Goal: Task Accomplishment & Management: Manage account settings

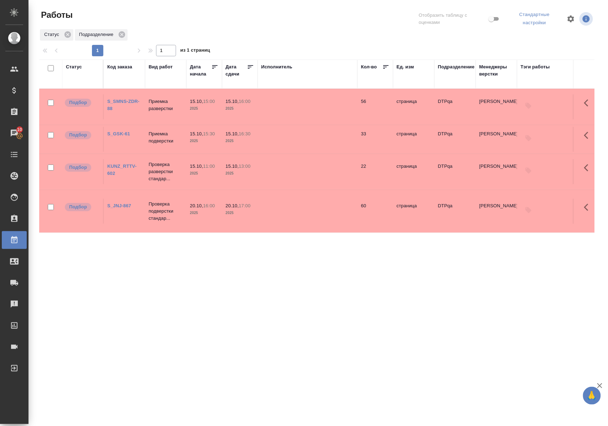
click at [79, 67] on div "Статус" at bounding box center [74, 66] width 16 height 7
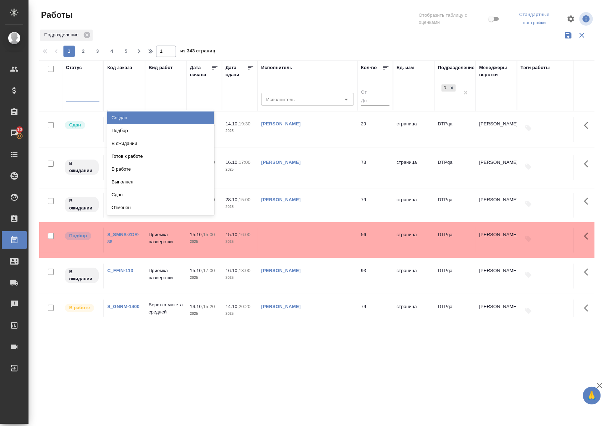
click at [89, 102] on div at bounding box center [82, 96] width 33 height 14
click at [118, 129] on div "Подбор" at bounding box center [160, 130] width 107 height 13
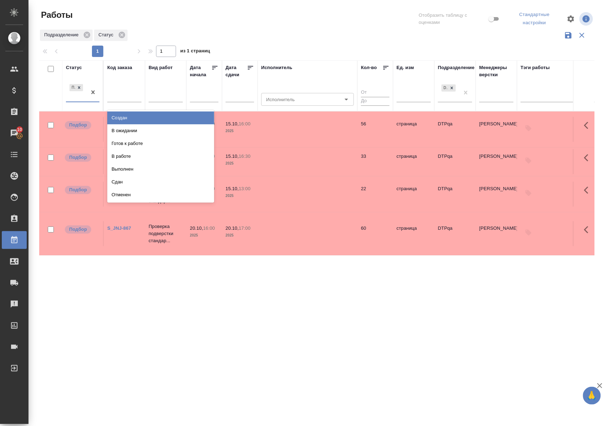
click at [86, 101] on div "Подбор" at bounding box center [76, 92] width 21 height 19
click at [111, 130] on div "В ожидании" at bounding box center [160, 130] width 107 height 13
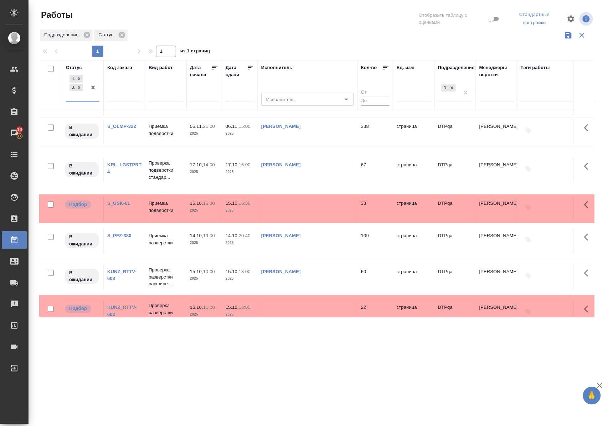
scroll to position [285, 0]
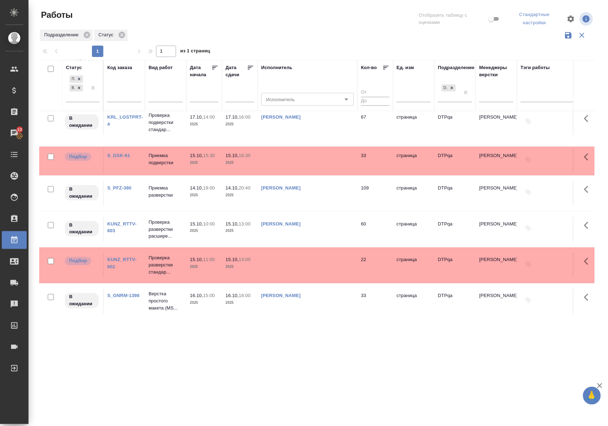
click at [123, 191] on link "S_PFZ-380" at bounding box center [119, 187] width 24 height 5
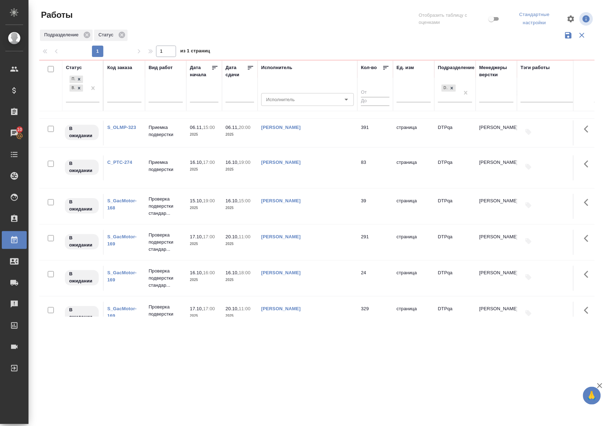
scroll to position [617, 0]
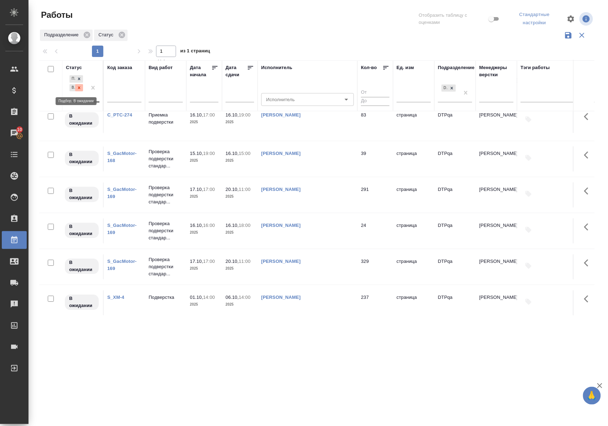
click at [78, 89] on icon at bounding box center [79, 87] width 2 height 2
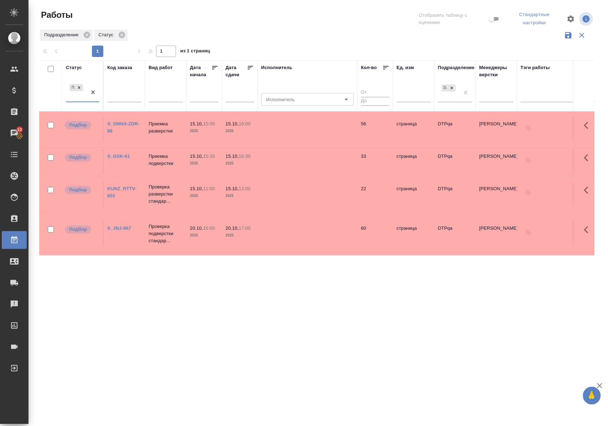
scroll to position [0, 0]
click at [77, 67] on div "Статус" at bounding box center [74, 67] width 16 height 7
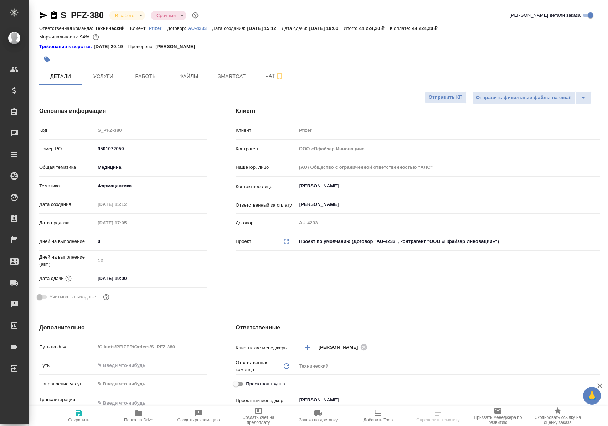
select select "RU"
click at [147, 74] on span "Работы" at bounding box center [146, 76] width 34 height 9
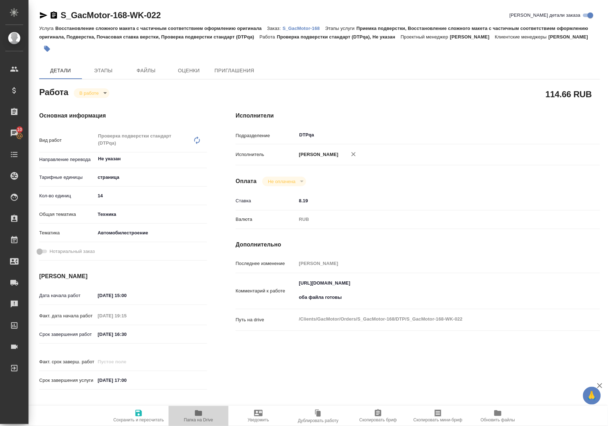
click at [200, 412] on icon "button" at bounding box center [198, 413] width 7 height 6
click at [43, 16] on icon "button" at bounding box center [43, 15] width 7 height 6
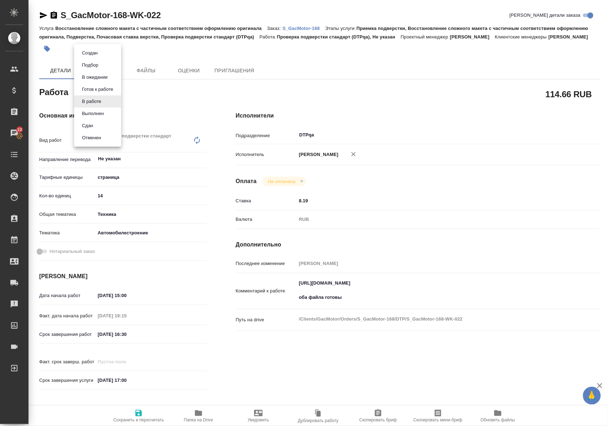
click at [107, 102] on body "🙏 .cls-1 fill:#fff; AWATERA Polushina Alena Клиенты Спецификации Заказы 10 Чаты…" at bounding box center [304, 213] width 608 height 426
click at [104, 114] on button "Выполнен" at bounding box center [93, 114] width 26 height 8
type textarea "x"
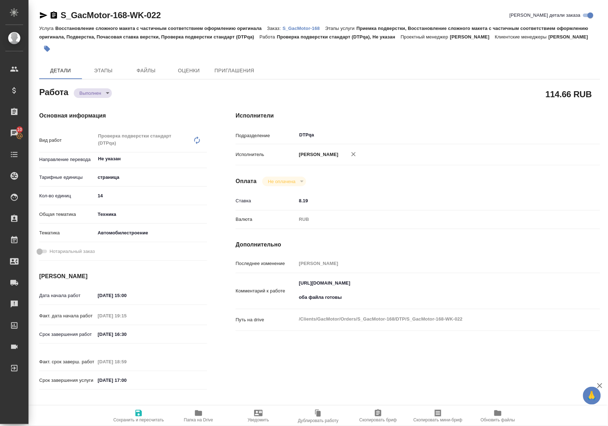
type textarea "x"
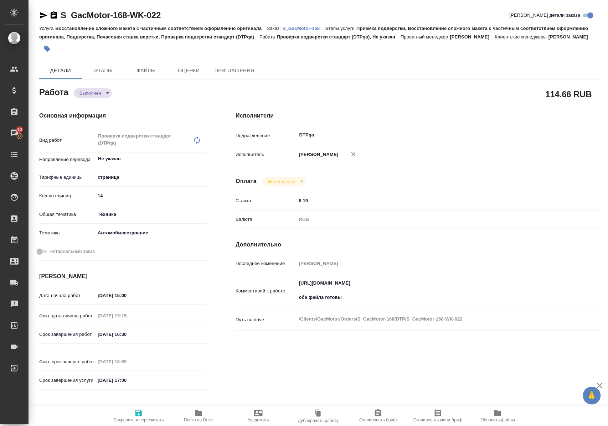
type textarea "x"
click at [138, 411] on icon "button" at bounding box center [138, 413] width 6 height 6
type textarea "x"
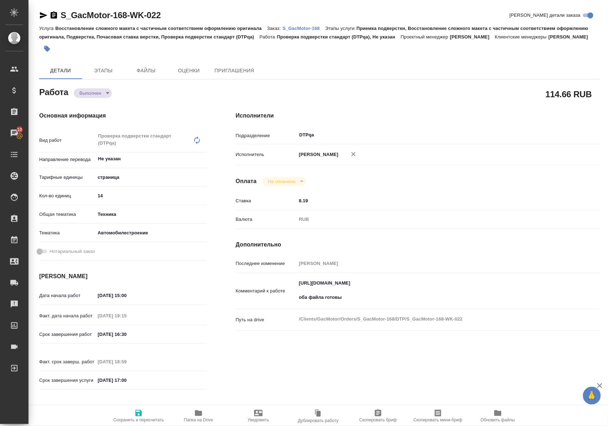
type textarea "x"
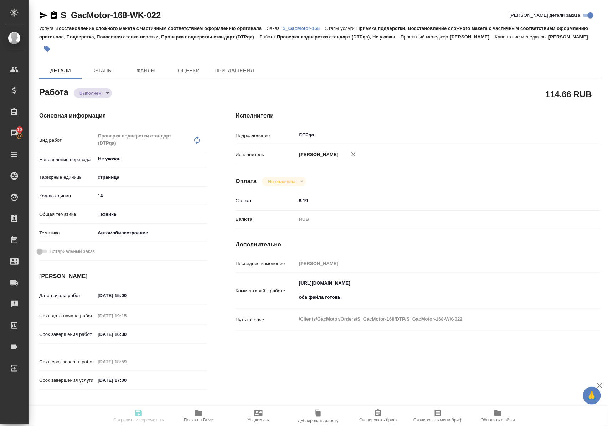
type textarea "x"
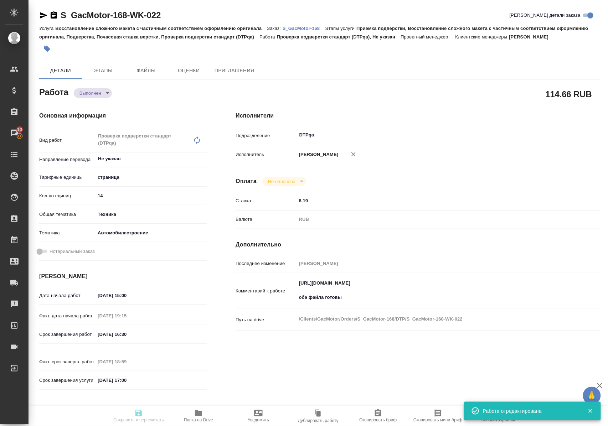
type input "completed"
type textarea "Проверка подверстки стандарт (DTPqa)"
type textarea "x"
type input "Не указан"
type input "5a8b1489cc6b4906c91bfdb2"
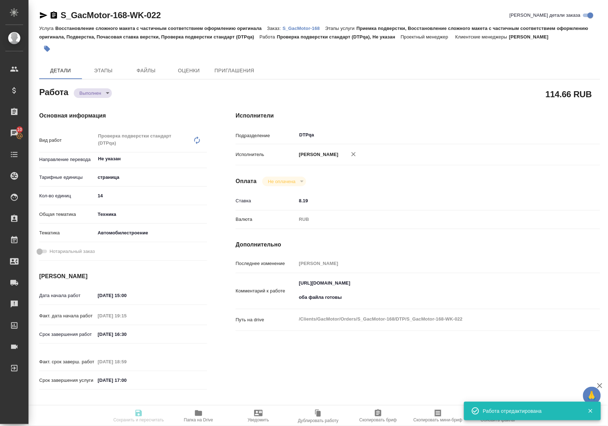
type input "14"
type input "tech"
type input "5f647204b73bc97568ca66a7"
type input "[DATE] 15:00"
type input "13.10.2025 19:15"
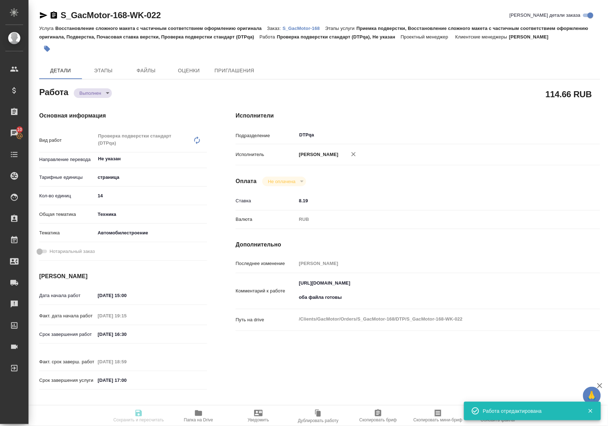
type input "16.10.2025 16:30"
type input "14.10.2025 18:59"
type input "[DATE] 17:00"
type input "DTPqa"
type input "notPayed"
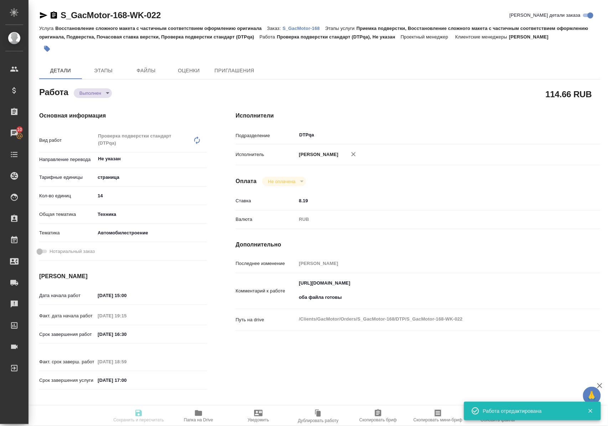
type input "8.19"
type input "RUB"
type input "Полушина Алена"
type textarea "https://tera.awatera.com/Work/68de66db0d1c169389268724/ оба файла готовы"
type textarea "x"
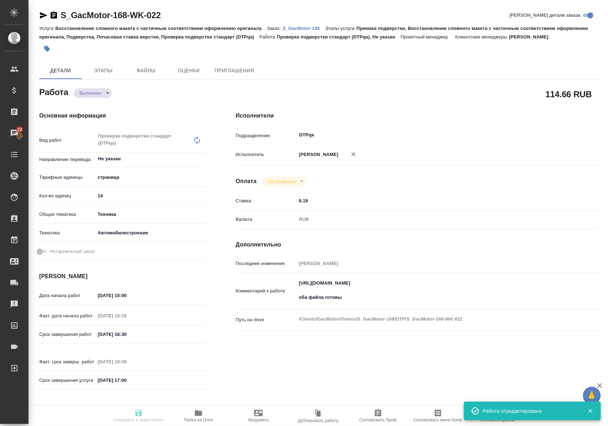
type textarea "/Clients/GacMotor/Orders/S_GacMotor-168/DTP/S_GacMotor-168-WK-022"
type textarea "x"
type input "S_GacMotor-168"
type input "Восстановление сложного макета с частичным соответствием оформлению оригинала"
type input "Приемка подверстки, Восстановление сложного макета с частичным соответствием оф…"
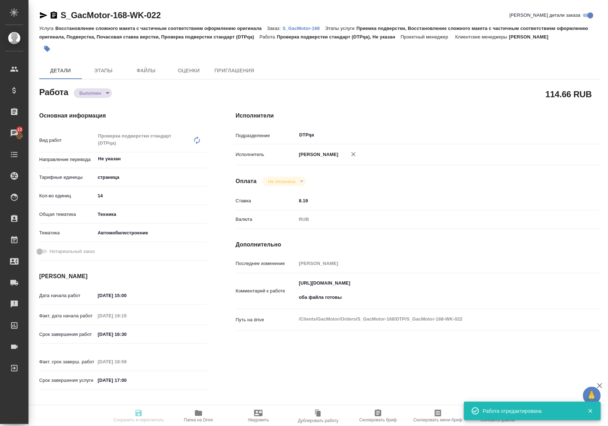
type input "[PERSON_NAME]"
type input "/Clients/GacMotor/Orders/S_GacMotor-168"
type textarea "x"
type textarea "owner's manual——20250716.pdf сдаем раньше всех - 13.10 в 10:00: поставьте пожал…"
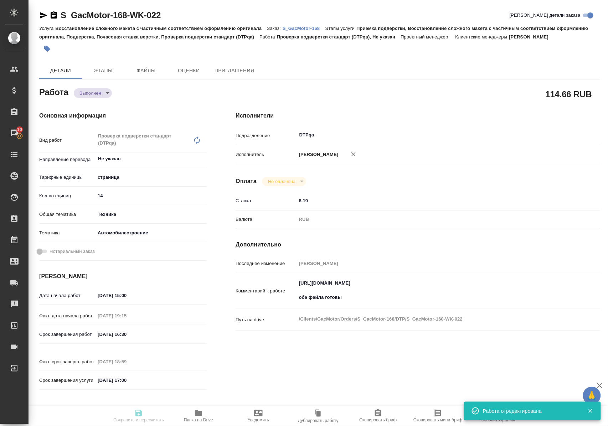
type textarea "x"
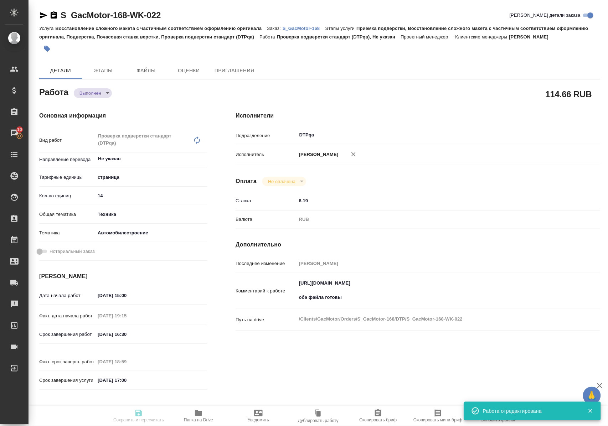
type textarea "x"
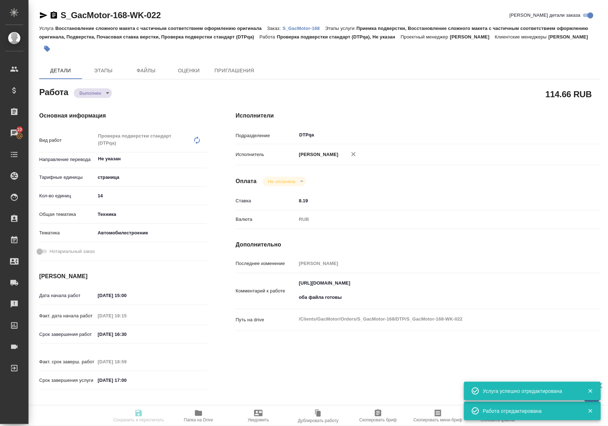
type textarea "x"
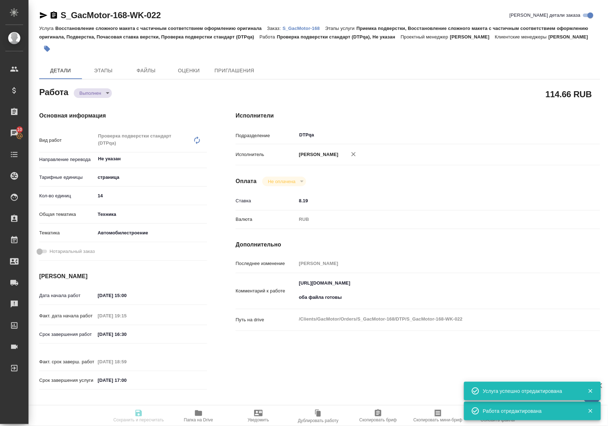
type textarea "x"
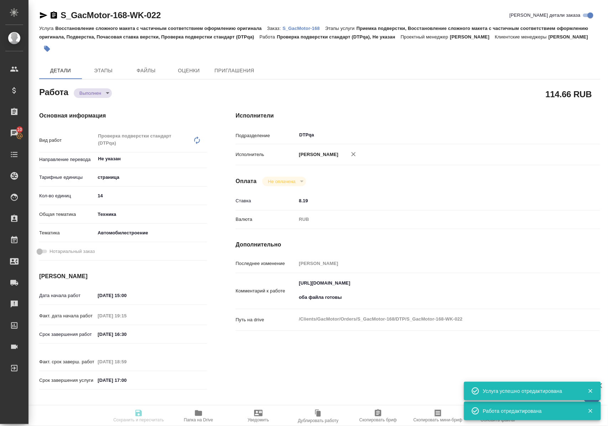
type input "completed"
type textarea "Проверка подверстки стандарт (DTPqa)"
type textarea "x"
type input "Не указан"
type input "5a8b1489cc6b4906c91bfdb2"
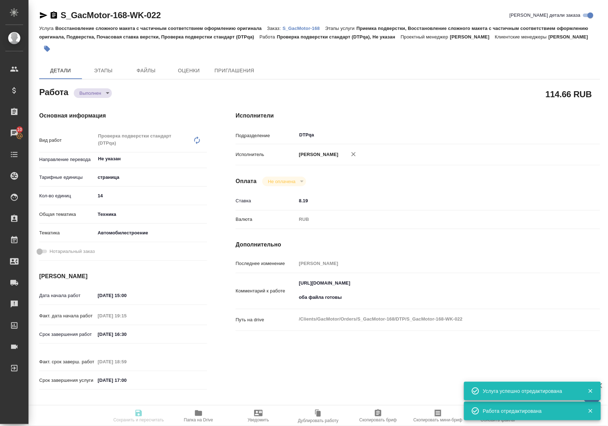
type input "14"
type input "tech"
type input "5f647204b73bc97568ca66a7"
type input "16.10.2025 15:00"
type input "13.10.2025 19:15"
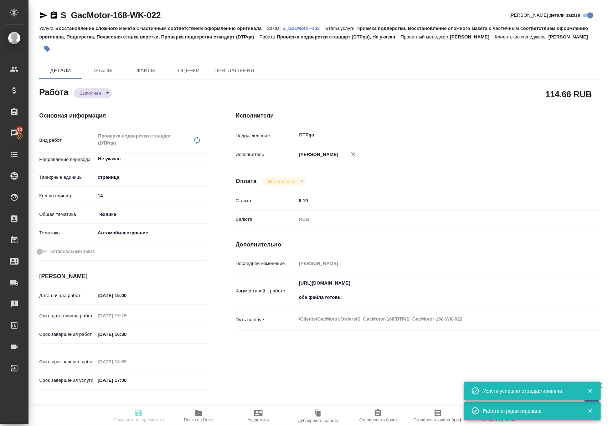
type input "16.10.2025 16:30"
type input "14.10.2025 18:59"
type input "[DATE] 17:00"
type input "DTPqa"
type input "notPayed"
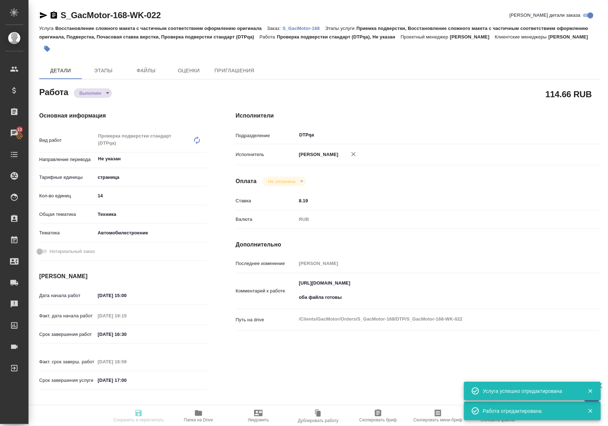
type input "8.19"
type input "RUB"
type input "[PERSON_NAME]"
type textarea "https://tera.awatera.com/Work/68de66db0d1c169389268724/ оба файла готовы"
type textarea "x"
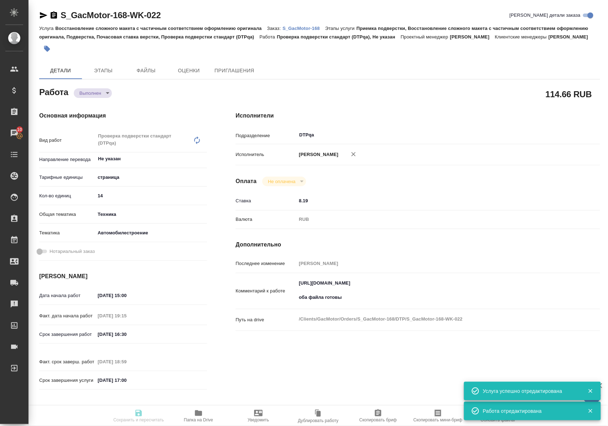
type textarea "/Clients/GacMotor/Orders/S_GacMotor-168/DTP/S_GacMotor-168-WK-022"
type textarea "x"
type input "S_GacMotor-168"
type input "Восстановление сложного макета с частичным соответствием оформлению оригинала"
type input "Приемка подверстки, Восстановление сложного макета с частичным соответствием оф…"
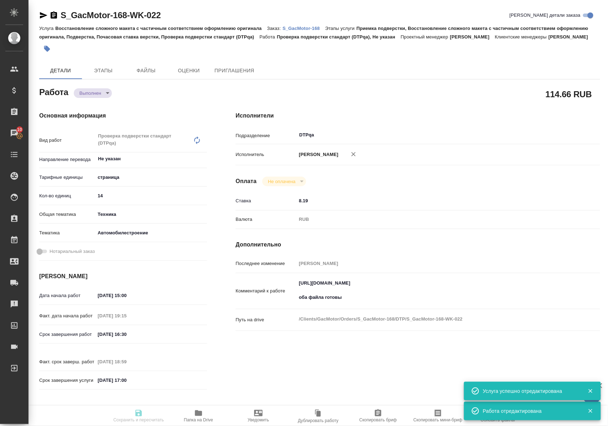
type input "Усманова Ольга"
type input "[PERSON_NAME]"
type input "/Clients/GacMotor/Orders/S_GacMotor-168"
type textarea "x"
type textarea "owner's manual——20250716.pdf сдаем раньше всех - 13.10 в 10:00: поставьте пожал…"
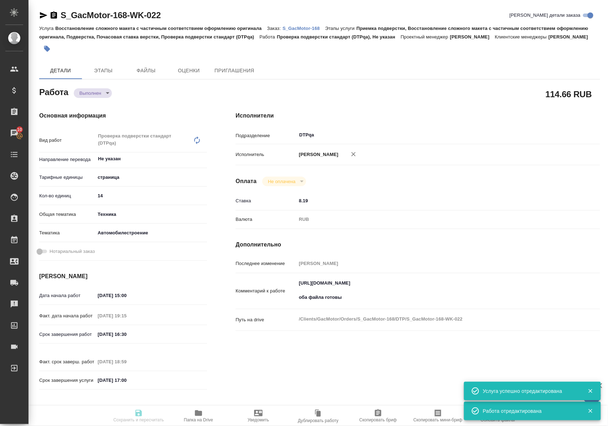
type textarea "x"
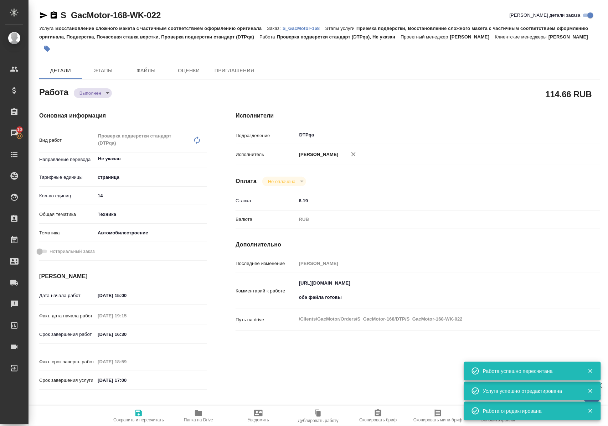
type textarea "x"
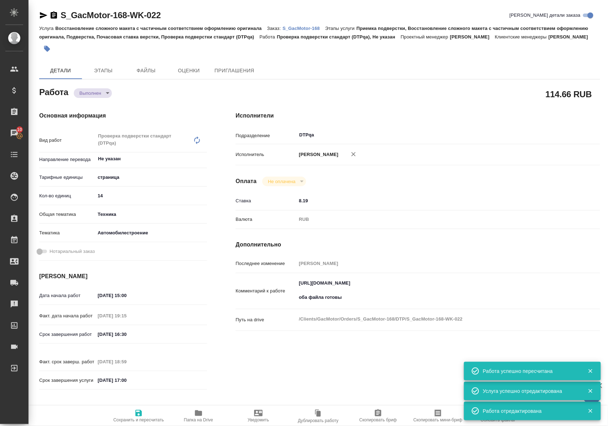
type textarea "x"
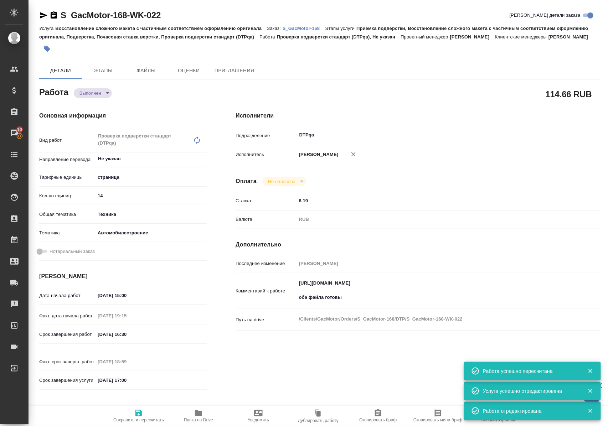
type textarea "x"
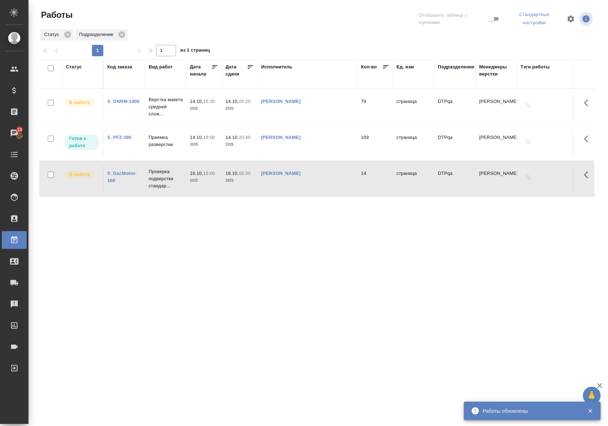
click at [162, 140] on p "Приемка разверстки" at bounding box center [166, 141] width 34 height 14
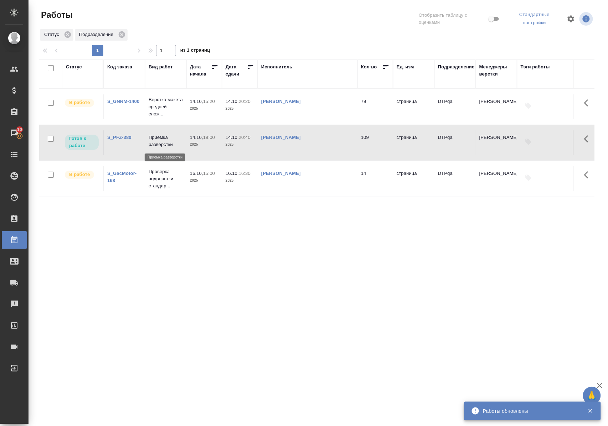
click at [162, 140] on p "Приемка разверстки" at bounding box center [166, 141] width 34 height 14
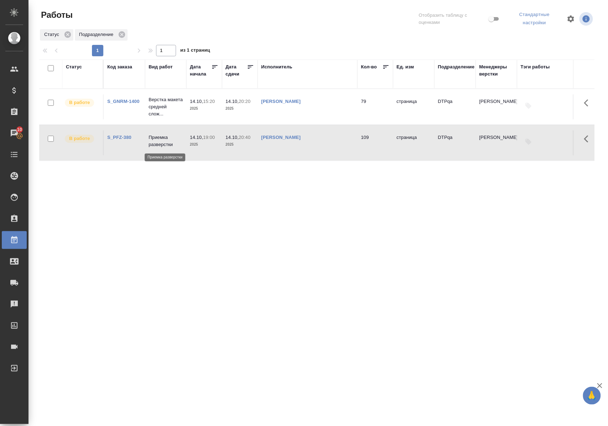
click at [164, 139] on p "Приемка разверстки" at bounding box center [166, 141] width 34 height 14
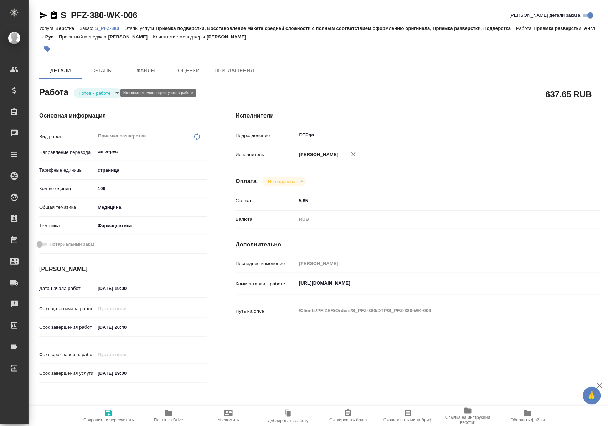
click at [106, 95] on body "🙏 .cls-1 fill:#fff; AWATERA [PERSON_NAME] Спецификации Заказы Чаты Todo Проекты…" at bounding box center [304, 213] width 608 height 426
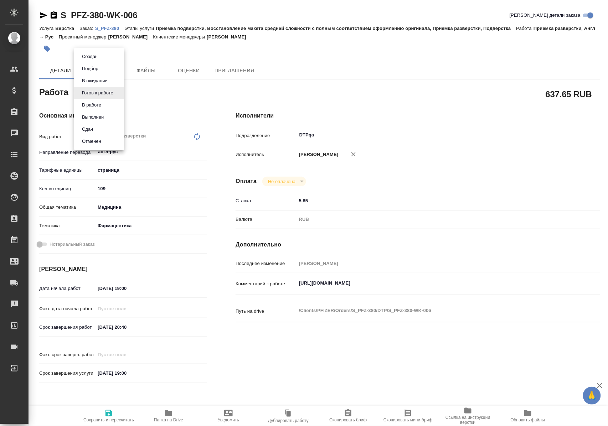
click at [105, 104] on li "В работе" at bounding box center [99, 105] width 50 height 12
type textarea "x"
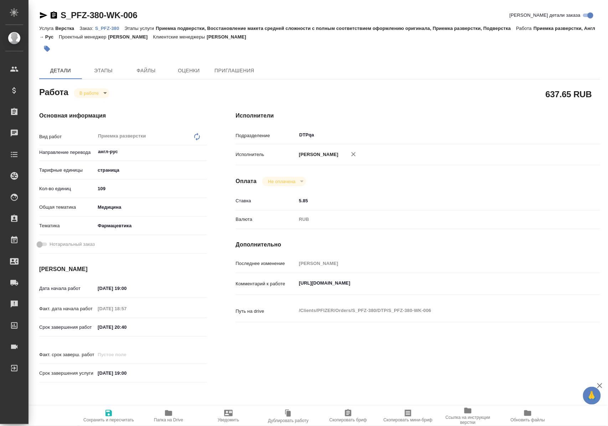
type textarea "x"
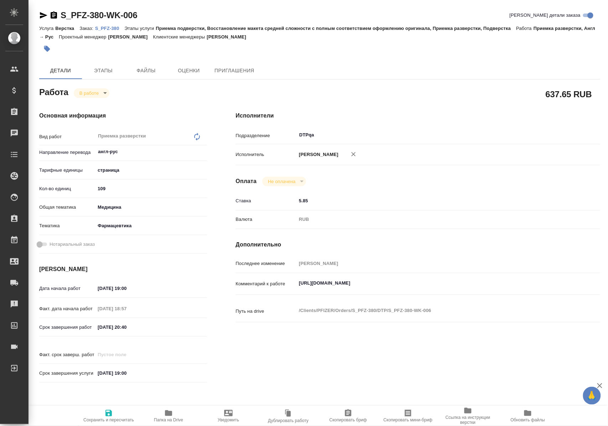
type textarea "x"
click at [107, 411] on icon "button" at bounding box center [108, 413] width 6 height 6
type textarea "x"
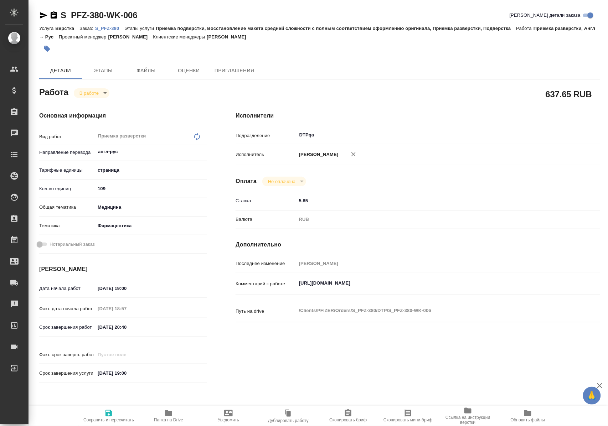
type textarea "x"
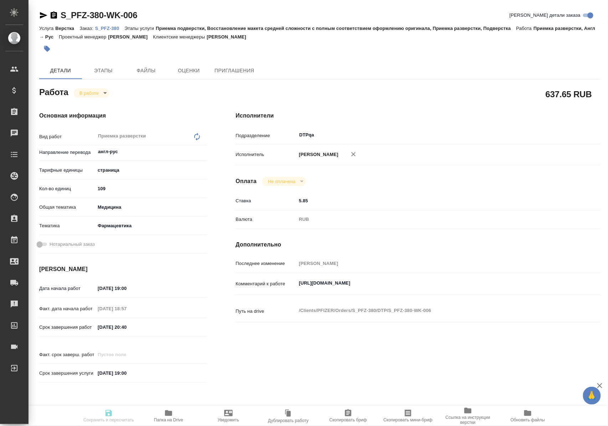
type textarea "x"
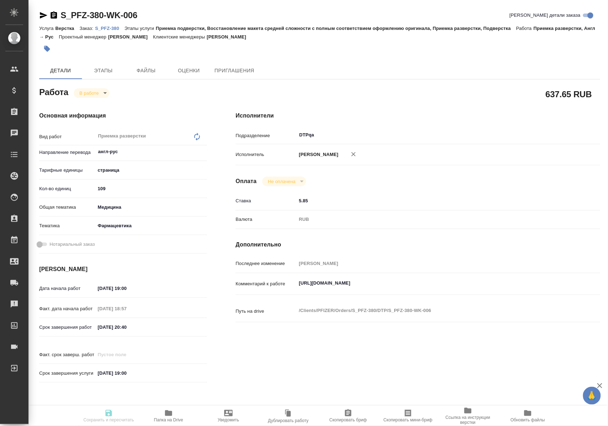
type textarea "x"
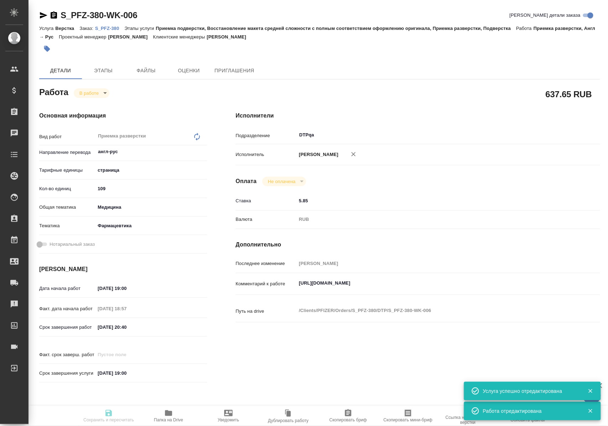
type input "inProgress"
type textarea "Приемка разверстки"
type textarea "x"
type input "англ-рус"
type input "5a8b1489cc6b4906c91bfdb2"
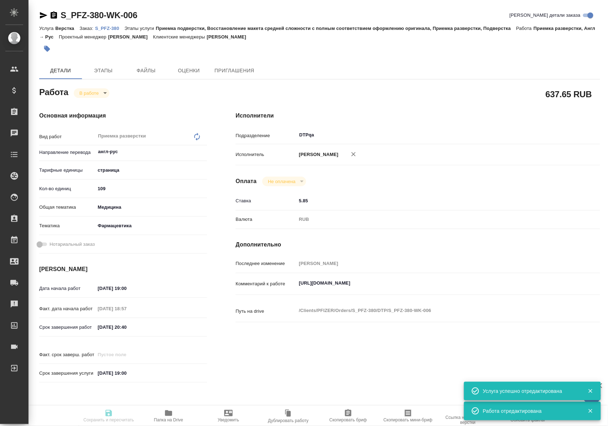
type input "109"
type input "med"
type input "6149832f2b7be24903fd7a82"
type input "[DATE] 19:00"
type input "[DATE] 18:57"
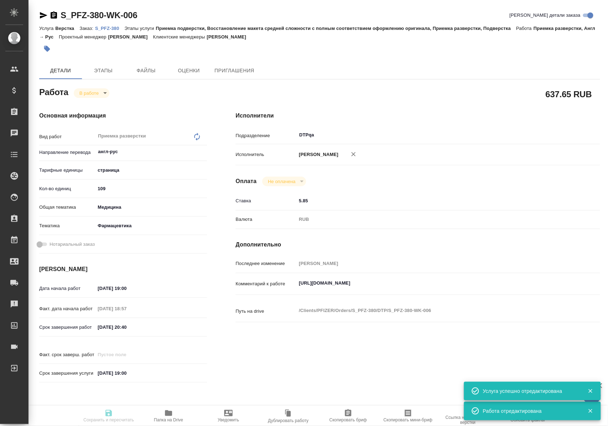
type input "[DATE] 20:40"
type input "[DATE] 19:00"
type input "DTPqa"
type input "notPayed"
type input "5.85"
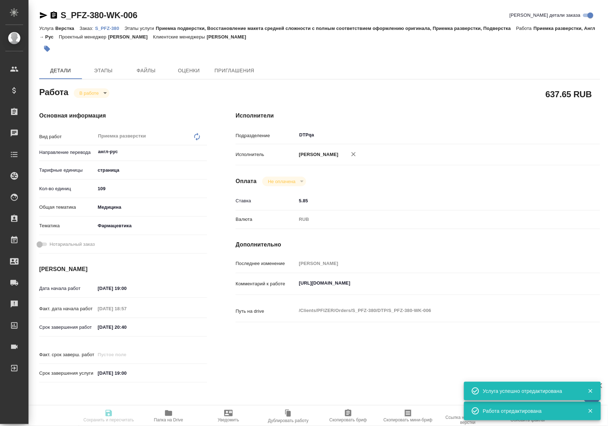
type input "RUB"
type input "[PERSON_NAME]"
type textarea "[URL][DOMAIN_NAME]"
type textarea "x"
type textarea "/Clients/PFIZER/Orders/S_PFZ-380/DTP/S_PFZ-380-WK-006"
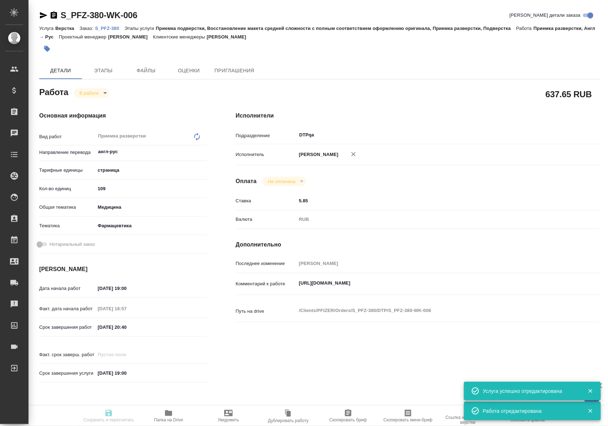
type textarea "x"
type input "S_PFZ-380"
type input "9501072059"
type input "Верстка"
type input "Приемка подверстки, Восстановление макета средней сложности с полным соответств…"
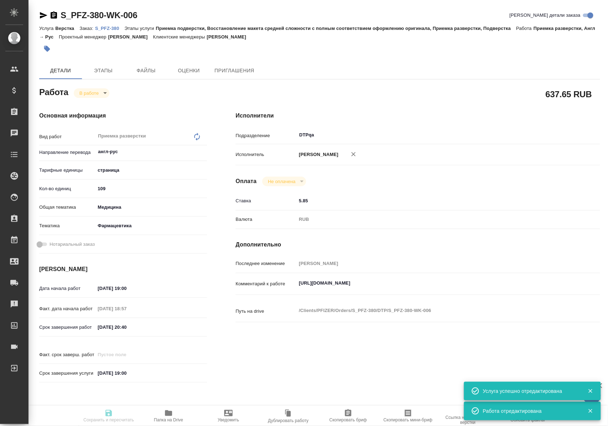
type input "[PERSON_NAME]"
type input "/Clients/PFIZER/Orders/S_PFZ-380"
type textarea "x"
type textarea "англ-рус стандартные операционные процедуры для контроля качества препарата сас…"
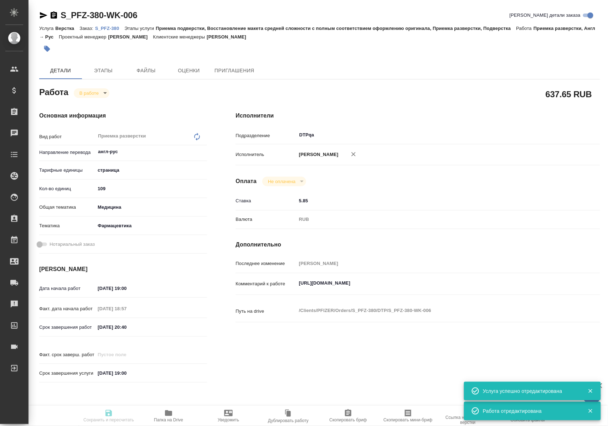
type textarea "x"
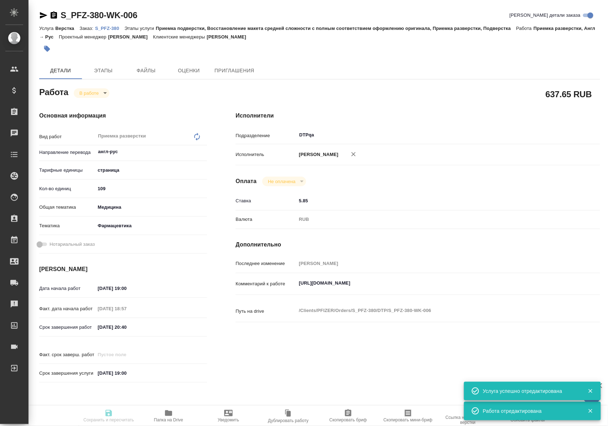
type textarea "x"
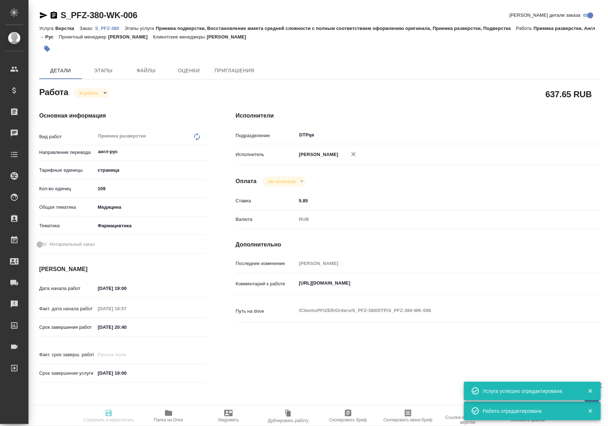
type textarea "x"
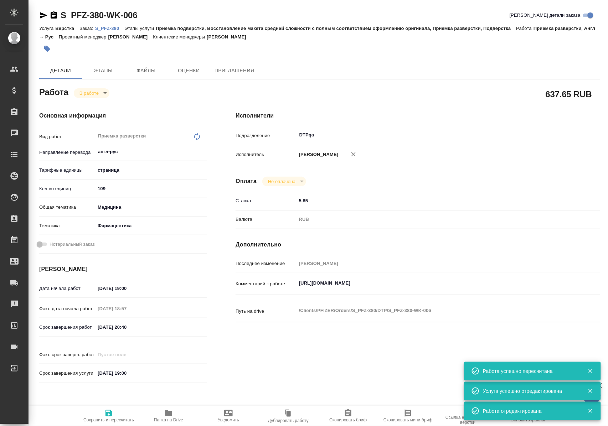
type input "inProgress"
type textarea "Приемка разверстки"
type textarea "x"
type input "англ-рус"
type input "5a8b1489cc6b4906c91bfdb2"
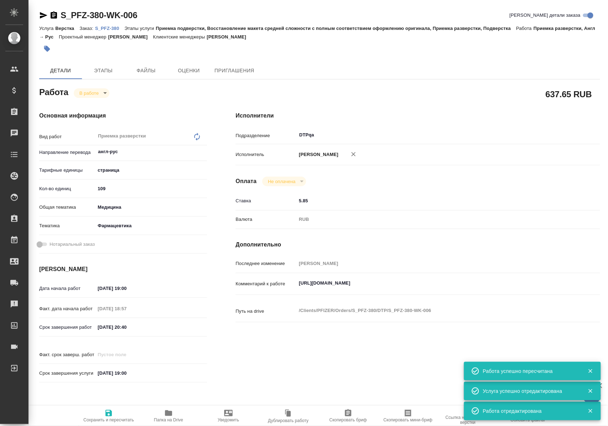
type input "109"
type input "med"
type input "6149832f2b7be24903fd7a82"
type input "[DATE] 19:00"
type input "14.10.2025 18:57"
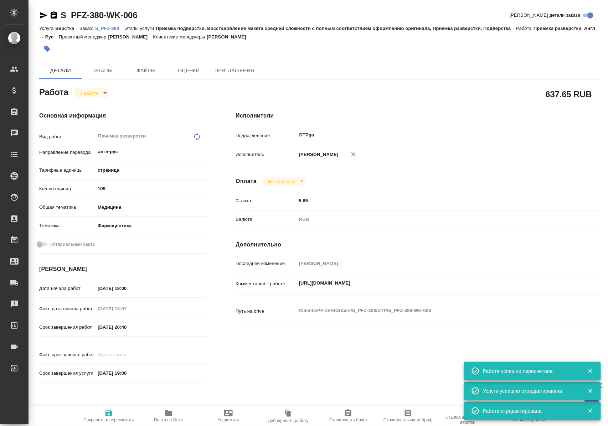
type input "14.10.2025 20:40"
type input "28.10.2025 19:00"
type input "DTPqa"
type input "notPayed"
type input "5.85"
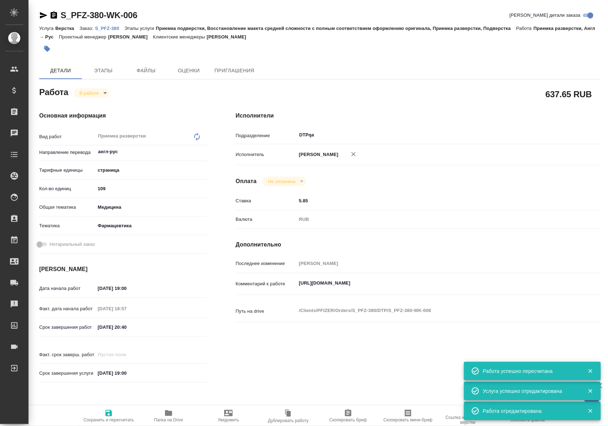
type input "RUB"
type input "Полушина Алена"
type textarea "https://tera.awatera.com/Work/68ece36354687a86823d0bbb/"
type textarea "x"
type textarea "/Clients/PFIZER/Orders/S_PFZ-380/DTP/S_PFZ-380-WK-006"
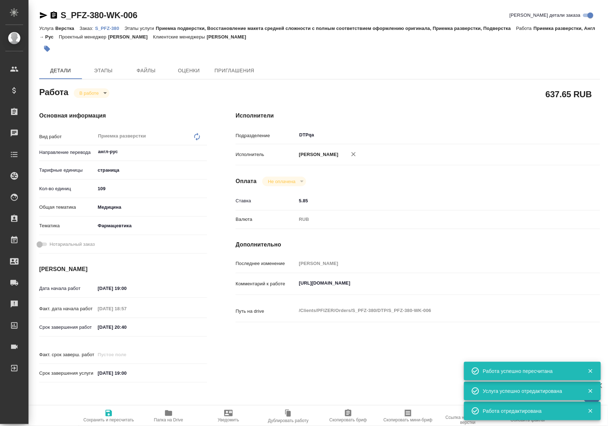
type textarea "x"
type input "S_PFZ-380"
type input "9501072059"
type input "Верстка"
type input "Приемка подверстки, Восстановление макета средней сложности с полным соответств…"
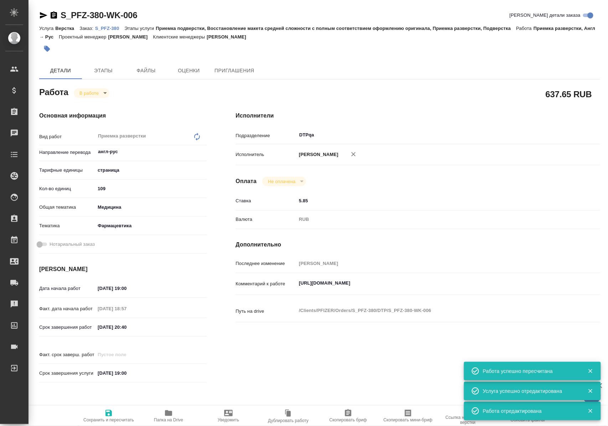
type input "Никифорова Валерия"
type input "[PERSON_NAME]"
type input "/Clients/PFIZER/Orders/S_PFZ-380"
type textarea "x"
type textarea "англ-рус стандартные операционные процедуры для контроля качества препарата сас…"
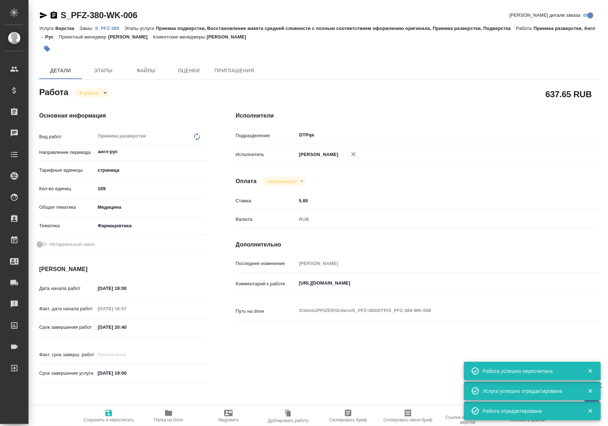
type textarea "x"
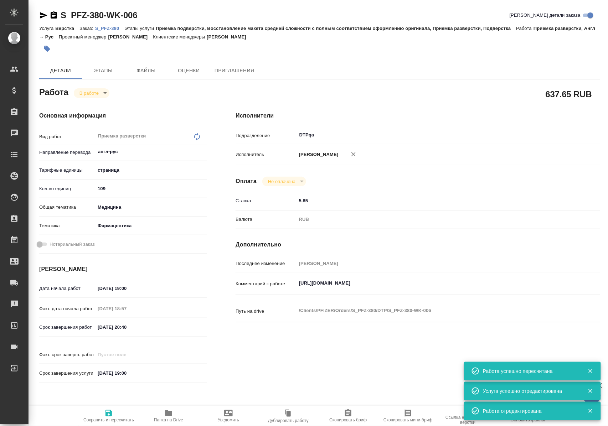
type textarea "x"
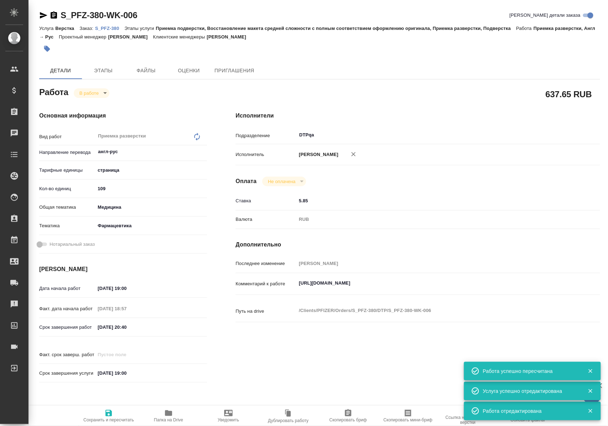
type textarea "x"
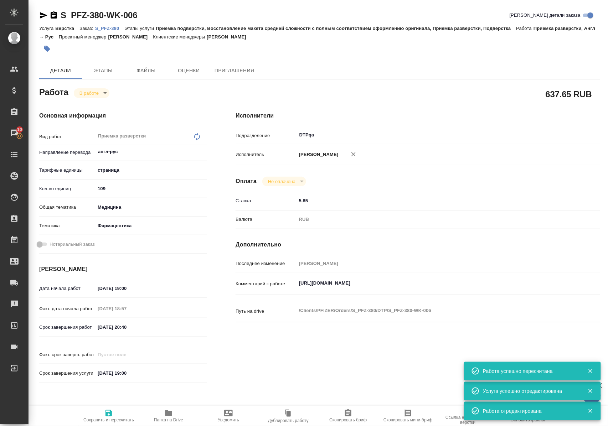
type textarea "x"
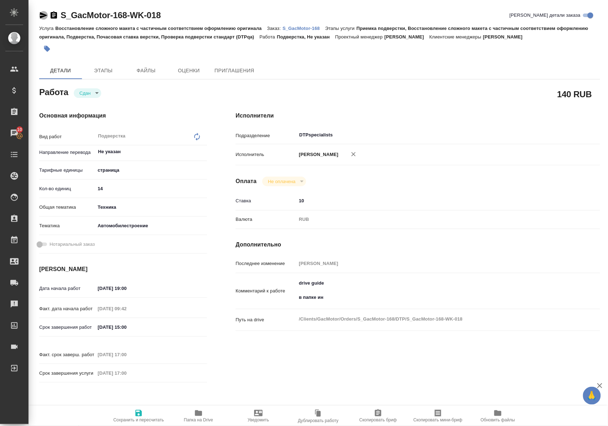
click at [43, 14] on icon "button" at bounding box center [43, 15] width 7 height 6
click at [301, 27] on p "S_GacMotor-168" at bounding box center [304, 28] width 43 height 5
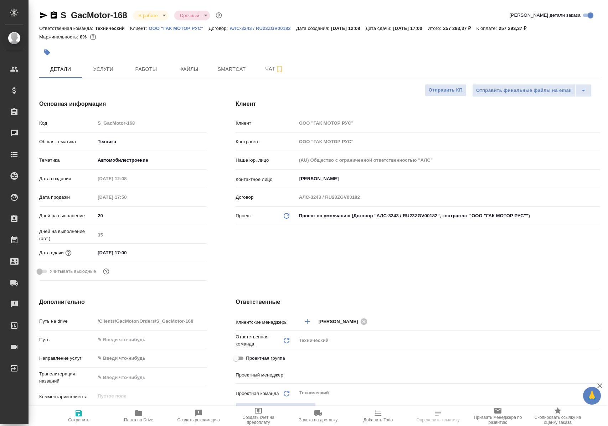
select select "RU"
type input "[PERSON_NAME]"
click at [152, 69] on span "Работы" at bounding box center [146, 69] width 34 height 9
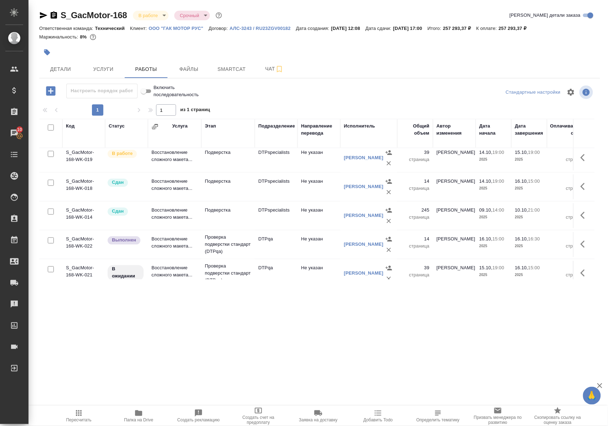
scroll to position [419, 0]
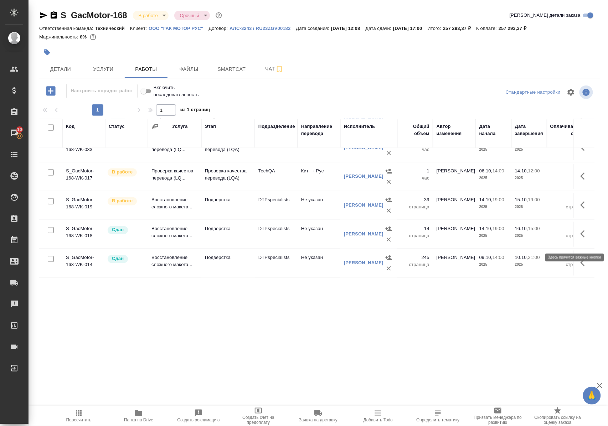
click at [580, 238] on icon "button" at bounding box center [584, 234] width 9 height 9
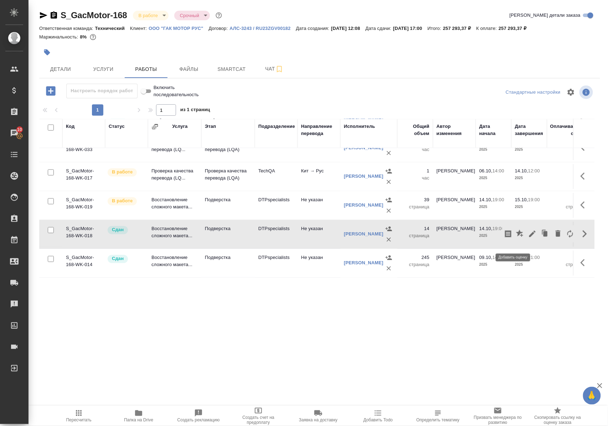
click at [516, 237] on icon "button" at bounding box center [519, 233] width 7 height 7
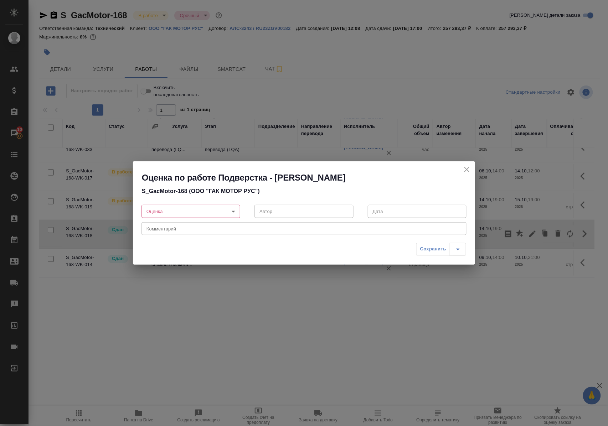
click at [234, 211] on body "🙏 .cls-1 fill:#fff; AWATERA [PERSON_NAME] Спецификации Заказы 10 Чаты Todo Прое…" at bounding box center [304, 213] width 608 height 426
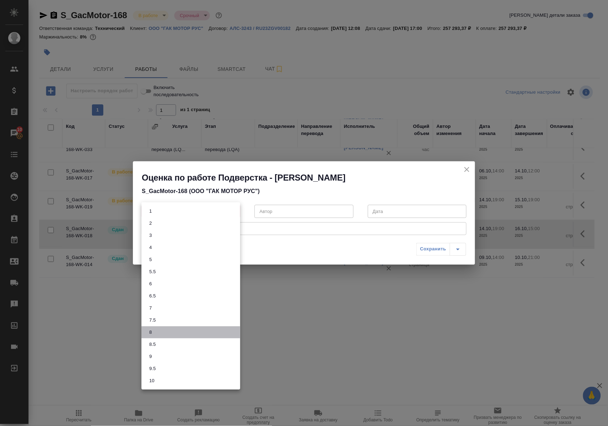
click at [153, 331] on button "8" at bounding box center [150, 332] width 7 height 8
type input "8"
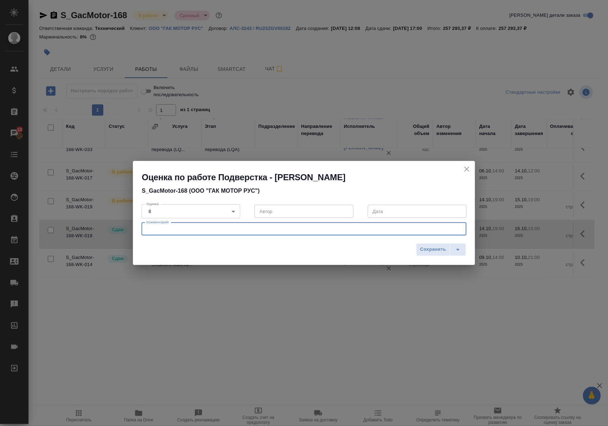
click at [164, 228] on textarea at bounding box center [303, 228] width 315 height 5
type textarea "возврат из-за формата файла"
click at [432, 249] on span "Сохранить" at bounding box center [433, 249] width 26 height 8
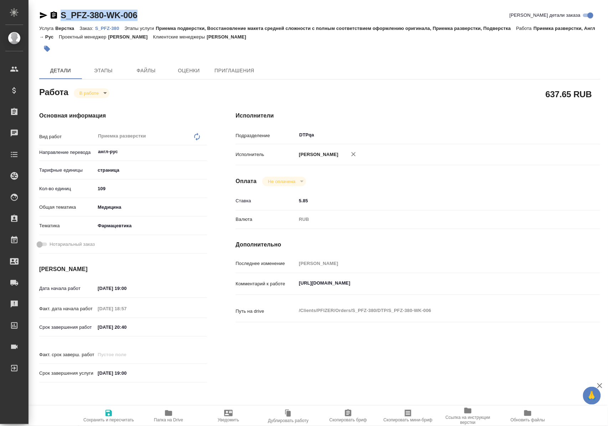
drag, startPoint x: 153, startPoint y: 14, endPoint x: 58, endPoint y: 17, distance: 94.5
click at [58, 17] on div "S_PFZ-380-WK-006 [PERSON_NAME] детали заказа" at bounding box center [319, 15] width 561 height 11
copy link "S_PFZ-380-WK-006"
drag, startPoint x: 297, startPoint y: 289, endPoint x: 452, endPoint y: 292, distance: 155.4
click at [452, 290] on textarea "https://tera.awatera.com/Work/68ece36354687a86823d0bbb/" at bounding box center [433, 284] width 273 height 12
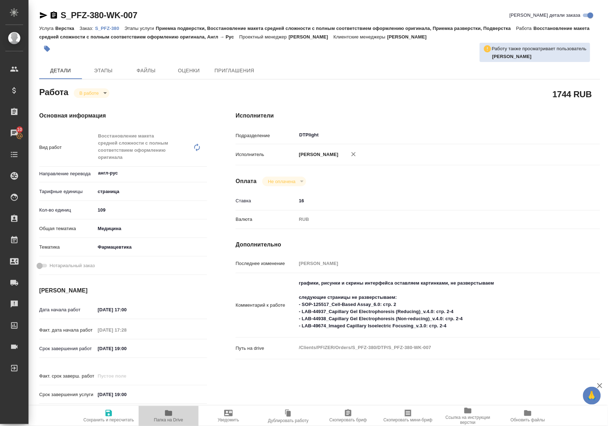
click at [169, 414] on icon "button" at bounding box center [168, 413] width 7 height 6
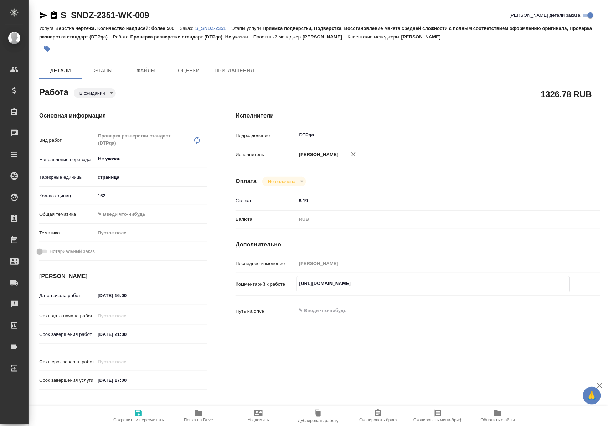
drag, startPoint x: 298, startPoint y: 289, endPoint x: 454, endPoint y: 289, distance: 155.7
click at [454, 289] on textarea "[URL][DOMAIN_NAME]" at bounding box center [433, 284] width 273 height 12
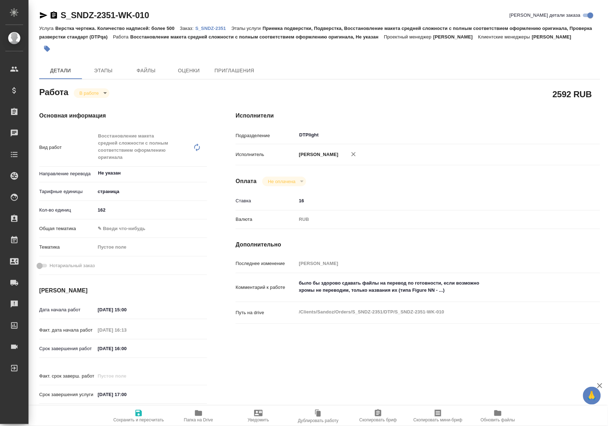
click at [195, 415] on icon "button" at bounding box center [198, 413] width 7 height 6
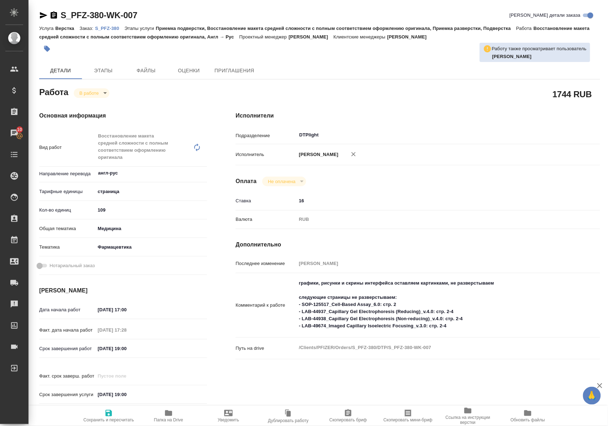
click at [167, 411] on icon "button" at bounding box center [168, 413] width 7 height 6
click at [167, 416] on icon "button" at bounding box center [168, 413] width 9 height 9
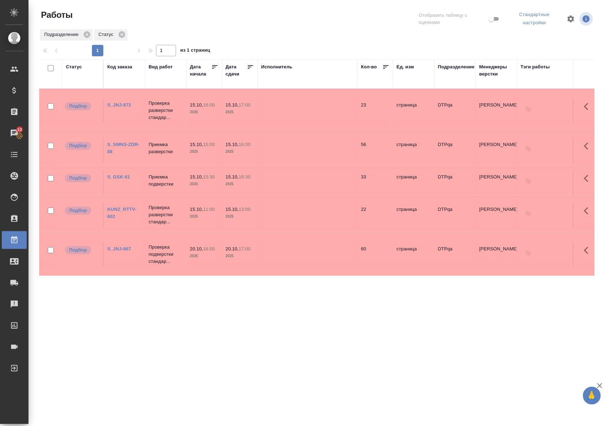
click at [120, 207] on link "KUNZ_RTTV-602" at bounding box center [121, 213] width 29 height 12
click at [123, 102] on link "S_JNJ-872" at bounding box center [119, 104] width 24 height 5
click at [126, 142] on link "S_SMNS-ZDR-88" at bounding box center [123, 148] width 32 height 12
click at [121, 174] on link "S_GSK-61" at bounding box center [118, 176] width 23 height 5
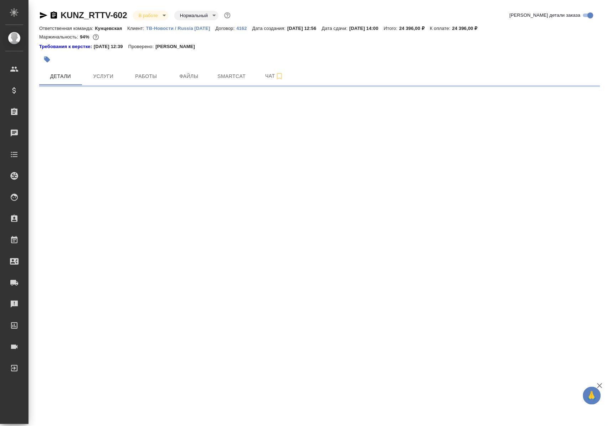
select select "RU"
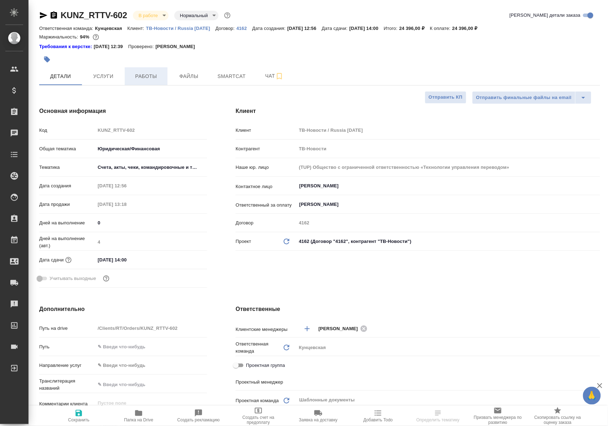
type textarea "x"
type input "[PERSON_NAME]"
click at [127, 75] on button "Работы" at bounding box center [146, 76] width 43 height 18
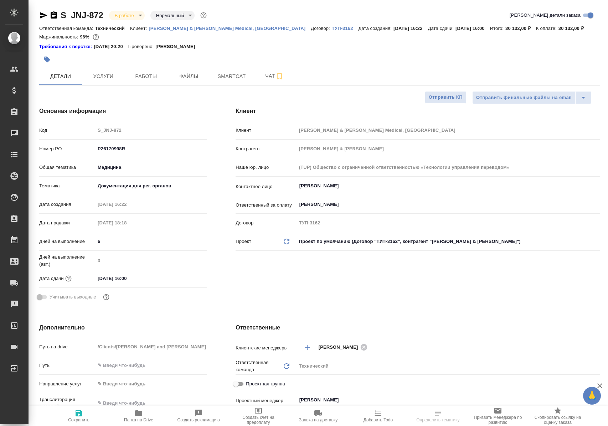
select select "RU"
click at [135, 80] on span "Работы" at bounding box center [146, 76] width 34 height 9
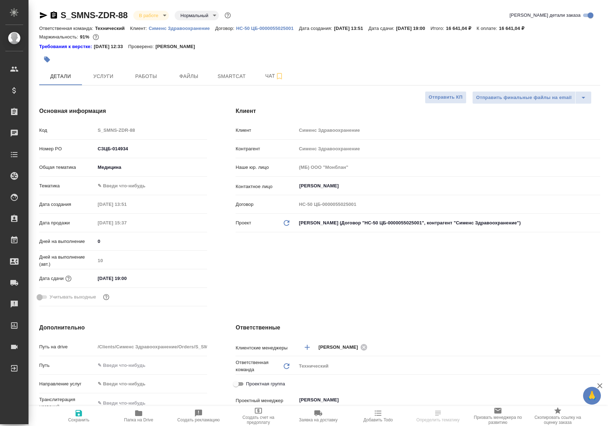
select select "RU"
click at [141, 76] on span "Работы" at bounding box center [146, 76] width 34 height 9
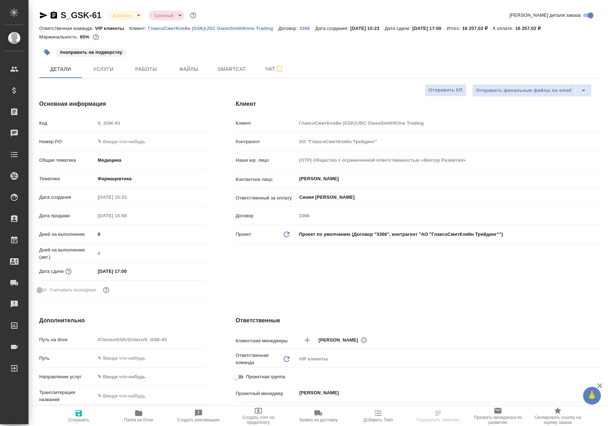
select select "RU"
click at [138, 67] on span "Работы" at bounding box center [146, 69] width 34 height 9
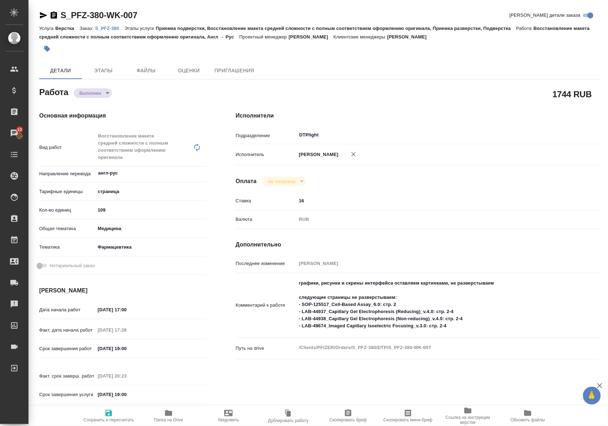
click at [110, 29] on p "S_PFZ-380" at bounding box center [110, 28] width 30 height 5
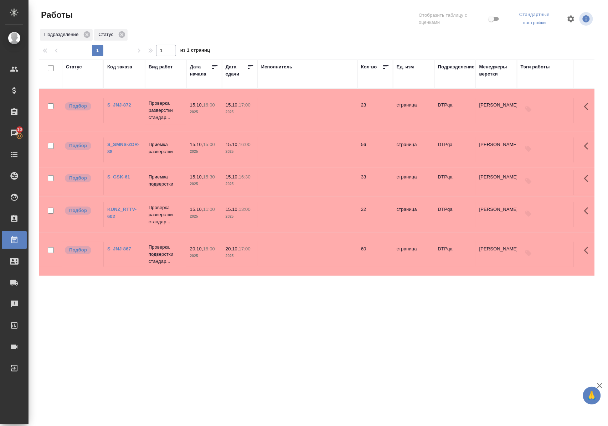
click at [121, 207] on link "KUNZ_RTTV-602" at bounding box center [121, 213] width 29 height 12
click at [121, 174] on link "S_GSK-61" at bounding box center [118, 176] width 23 height 5
click at [123, 142] on link "S_SMNS-ZDR-88" at bounding box center [123, 148] width 32 height 12
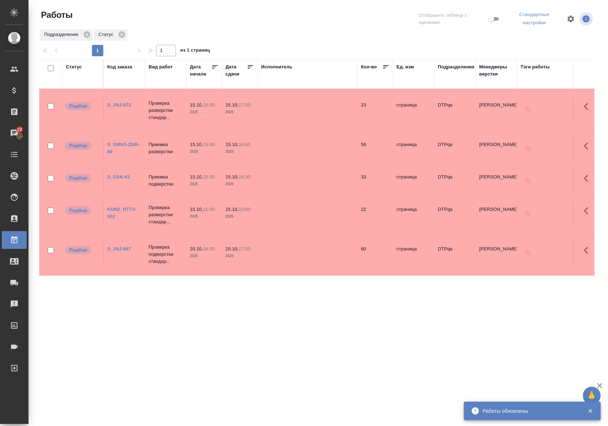
click at [125, 102] on link "S_JNJ-872" at bounding box center [119, 104] width 24 height 5
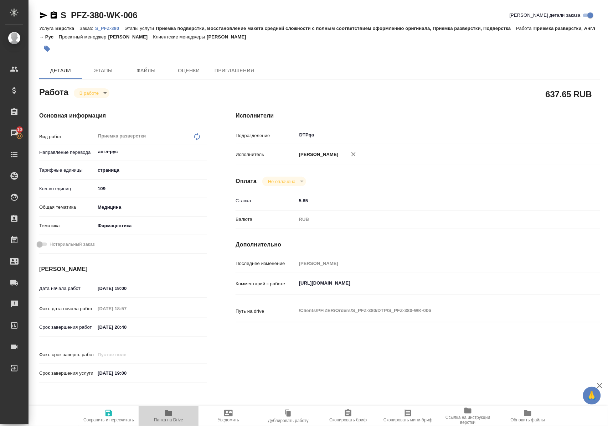
click at [165, 414] on icon "button" at bounding box center [168, 413] width 9 height 9
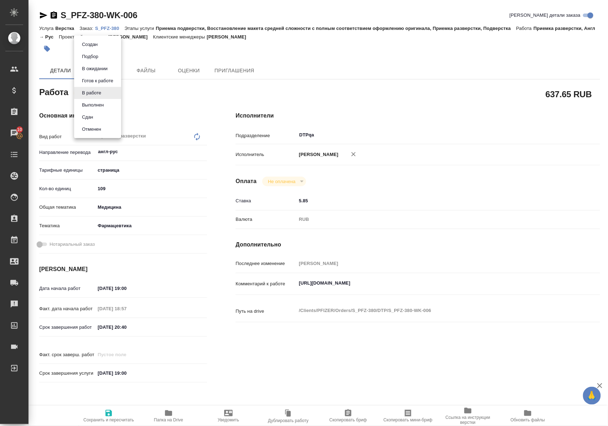
click at [94, 95] on body "🙏 .cls-1 fill:#fff; AWATERA Polushina Alena Клиенты Спецификации Заказы 10 Чаты…" at bounding box center [304, 213] width 608 height 426
click at [95, 104] on button "Выполнен" at bounding box center [93, 105] width 26 height 8
type textarea "x"
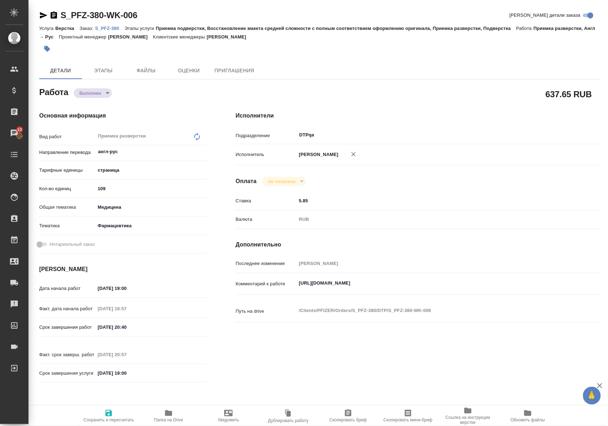
type textarea "x"
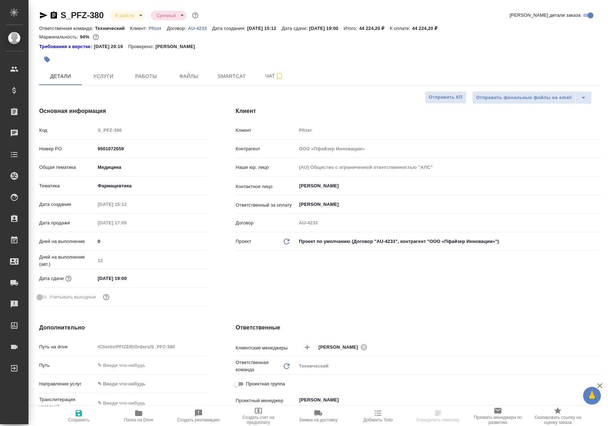
select select "RU"
click at [145, 76] on span "Работы" at bounding box center [146, 76] width 34 height 9
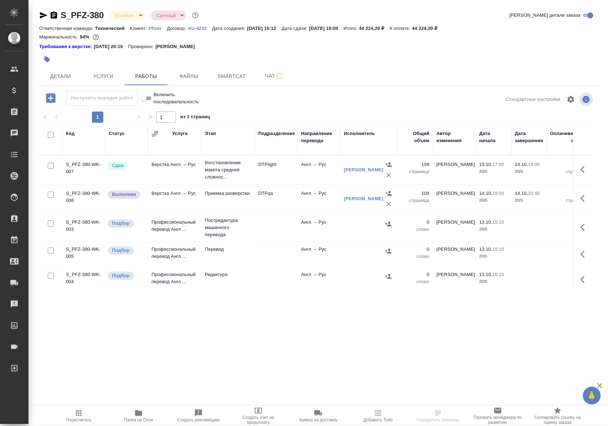
click at [580, 174] on icon "button" at bounding box center [584, 169] width 9 height 9
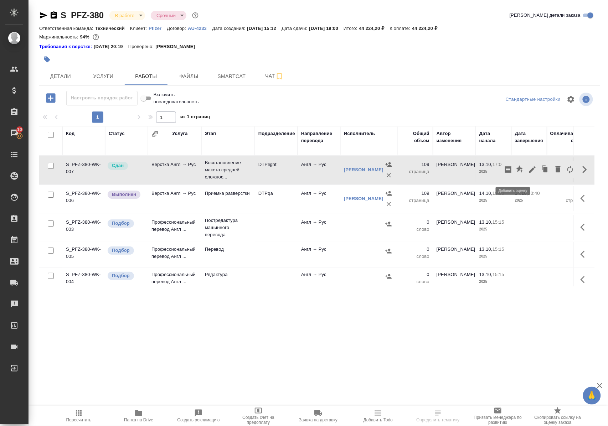
click at [516, 172] on icon "button" at bounding box center [519, 168] width 7 height 7
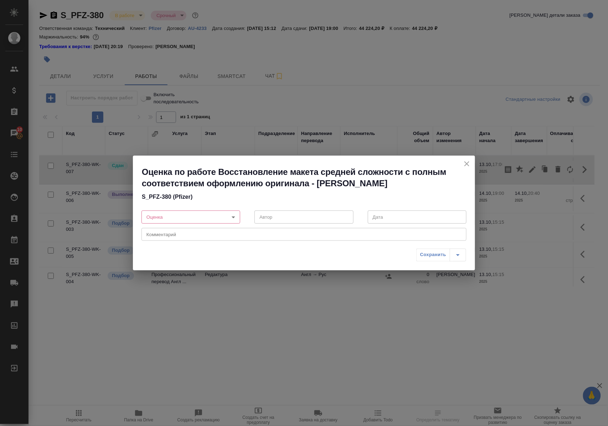
click at [233, 217] on body "🙏 .cls-1 fill:#fff; AWATERA Polushina Alena Клиенты Спецификации Заказы 10 Чаты…" at bounding box center [304, 213] width 608 height 426
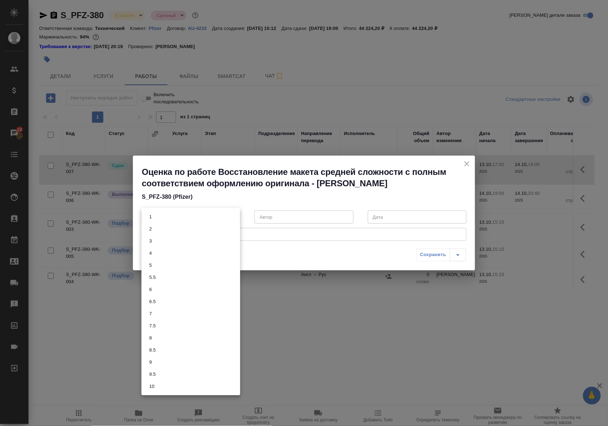
click at [157, 337] on li "8" at bounding box center [190, 338] width 99 height 12
type input "8"
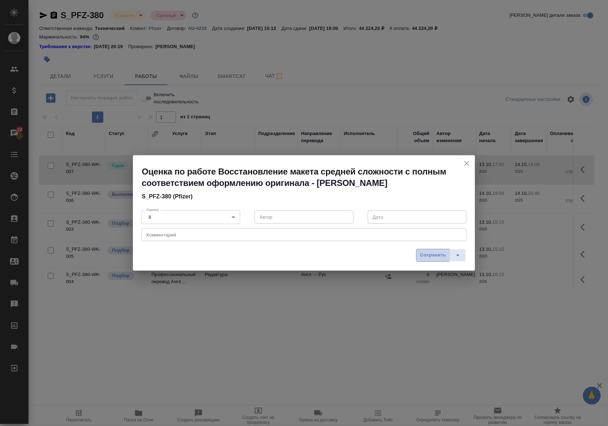
click at [435, 254] on span "Сохранить" at bounding box center [433, 255] width 26 height 8
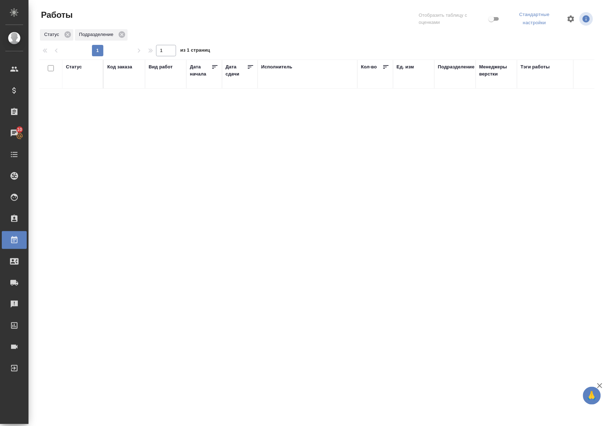
click at [74, 66] on div "Статус" at bounding box center [74, 66] width 16 height 7
click at [89, 100] on div at bounding box center [93, 88] width 13 height 28
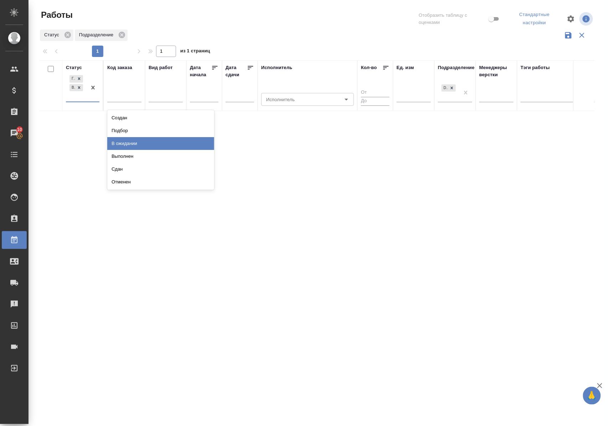
click at [121, 144] on div "В ожидании" at bounding box center [160, 143] width 107 height 13
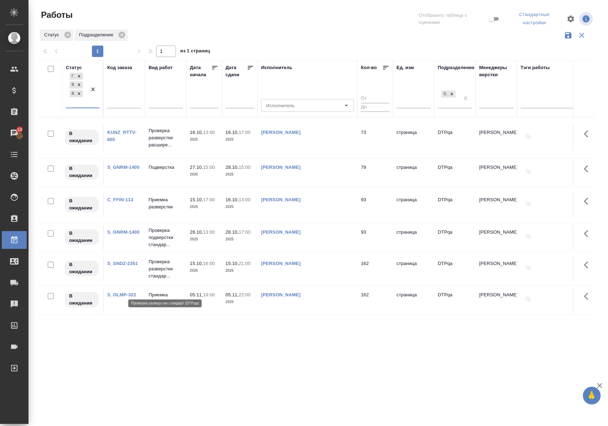
click at [167, 279] on p "Проверка разверстки стандар..." at bounding box center [166, 268] width 34 height 21
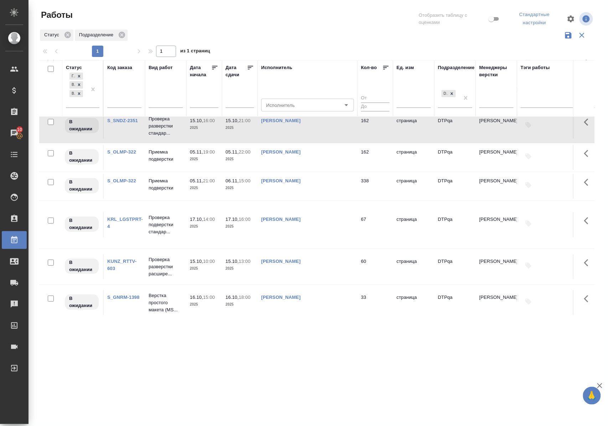
scroll to position [190, 0]
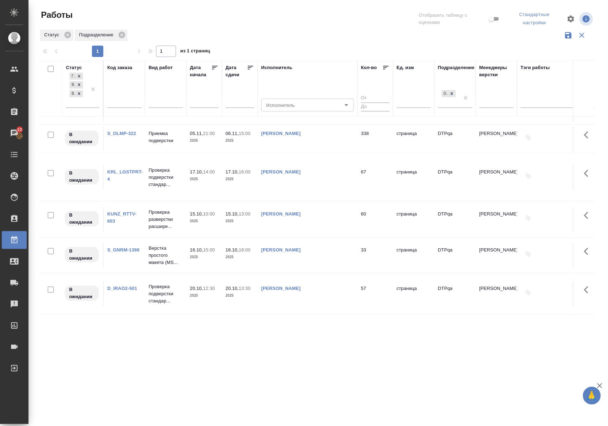
click at [134, 224] on link "KUNZ_RTTV-603" at bounding box center [121, 217] width 29 height 12
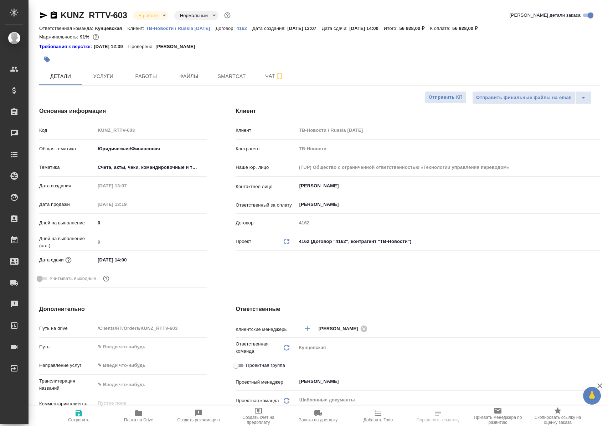
select select "RU"
click at [142, 77] on span "Работы" at bounding box center [146, 76] width 34 height 9
select select "RU"
click at [149, 79] on span "Работы" at bounding box center [146, 76] width 34 height 9
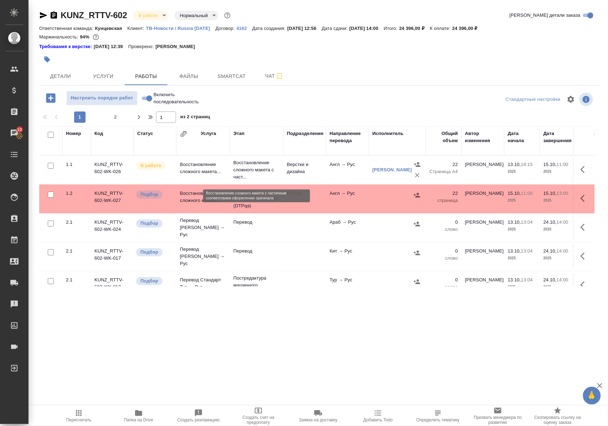
click at [236, 173] on p "Восстановление сложного макета с част..." at bounding box center [256, 169] width 46 height 21
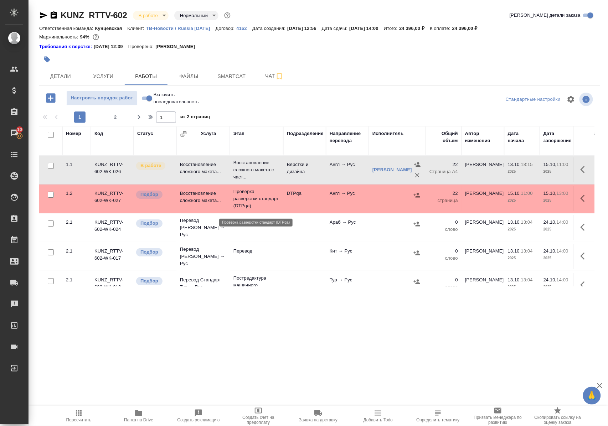
click at [244, 204] on p "Проверка разверстки стандарт (DTPqa)" at bounding box center [256, 198] width 46 height 21
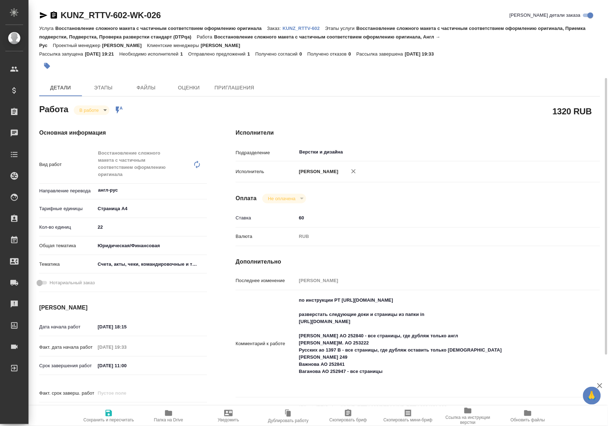
scroll to position [47, 0]
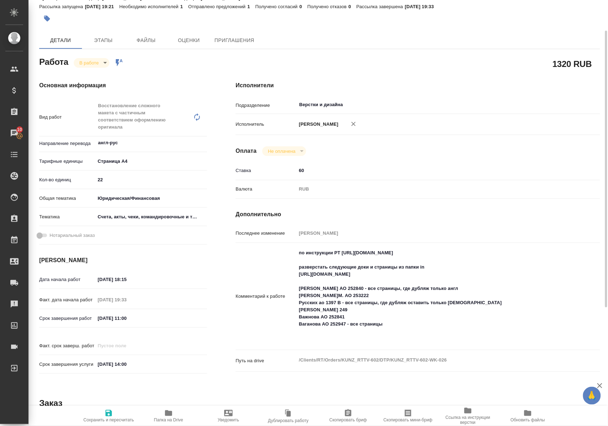
click at [169, 415] on icon "button" at bounding box center [168, 413] width 7 height 6
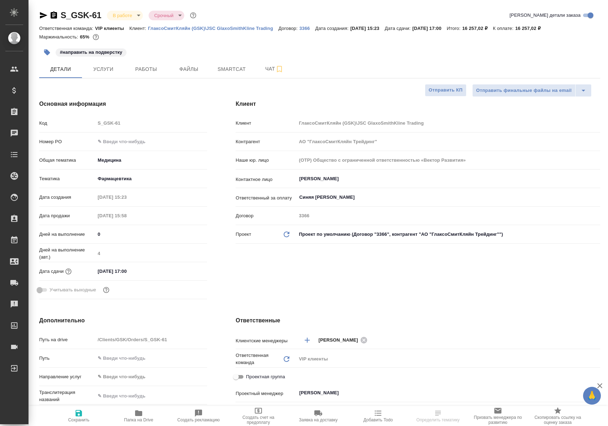
select select "RU"
click at [149, 71] on span "Работы" at bounding box center [146, 69] width 34 height 9
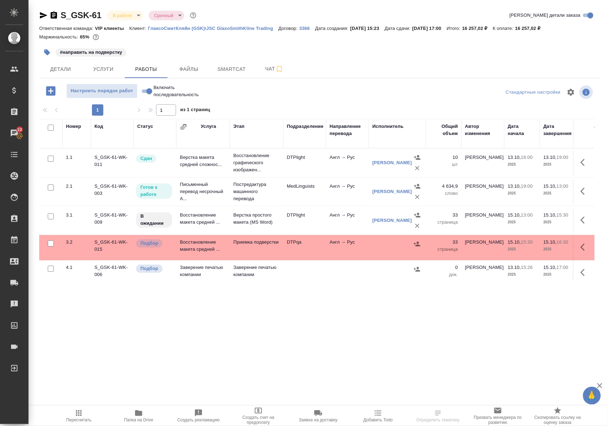
scroll to position [14, 0]
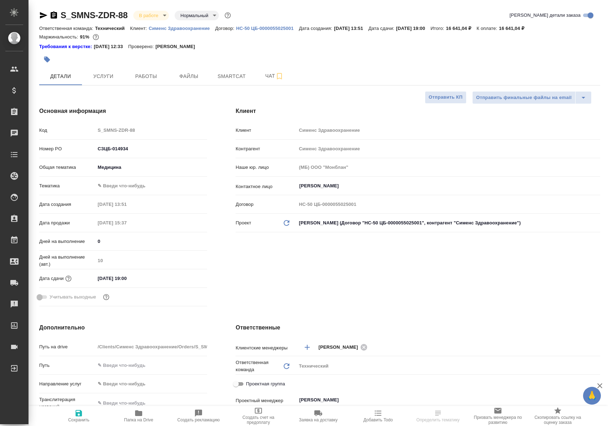
select select "RU"
click at [145, 79] on span "Работы" at bounding box center [146, 76] width 34 height 9
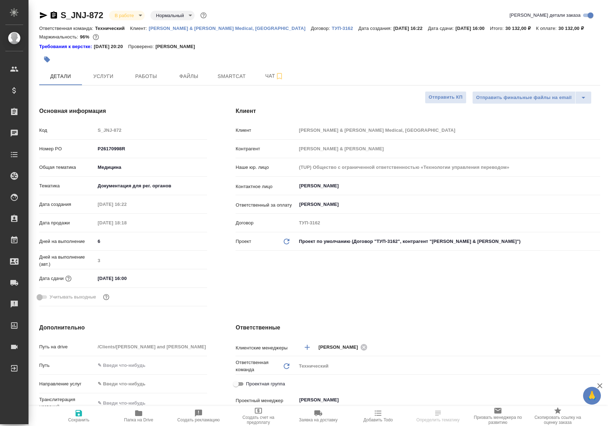
select select "RU"
click at [156, 74] on span "Работы" at bounding box center [146, 76] width 34 height 9
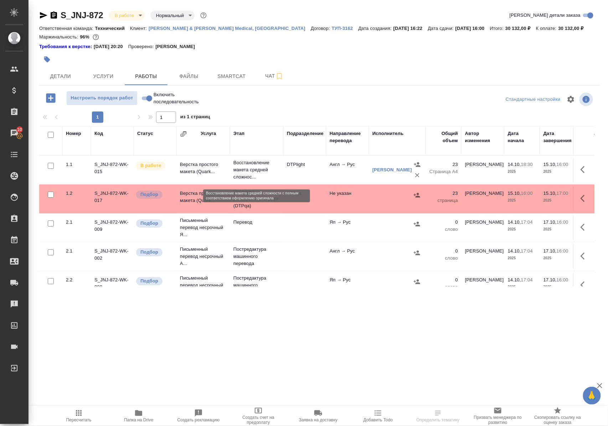
click at [245, 173] on p "Восстановление макета средней сложнос..." at bounding box center [256, 169] width 46 height 21
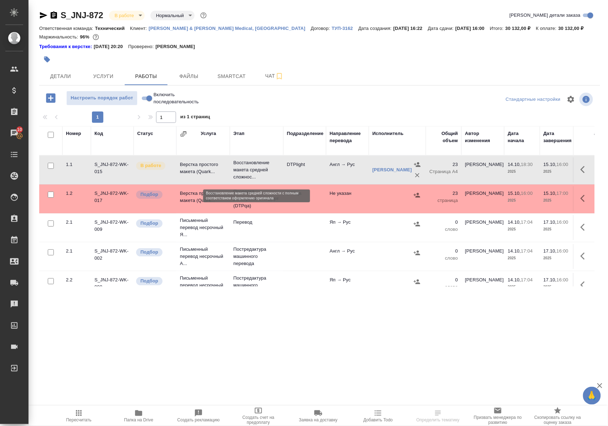
click at [245, 173] on p "Восстановление макета средней сложнос..." at bounding box center [256, 169] width 46 height 21
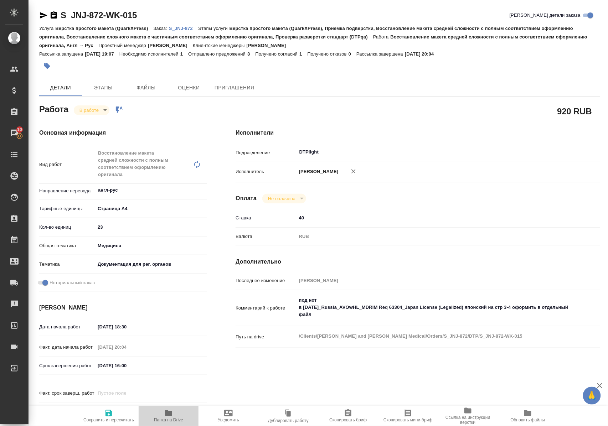
click at [170, 414] on icon "button" at bounding box center [168, 413] width 7 height 6
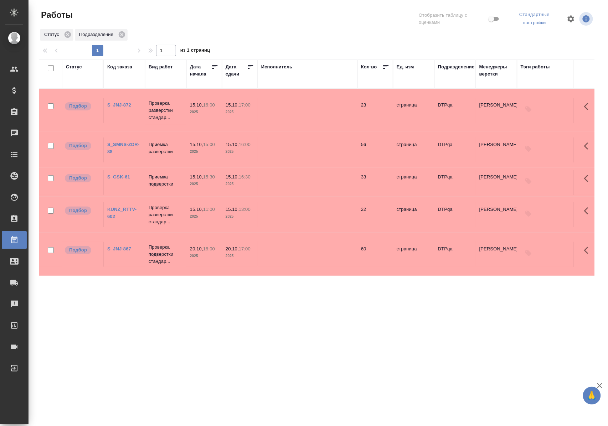
click at [77, 66] on div "Статус" at bounding box center [74, 66] width 16 height 7
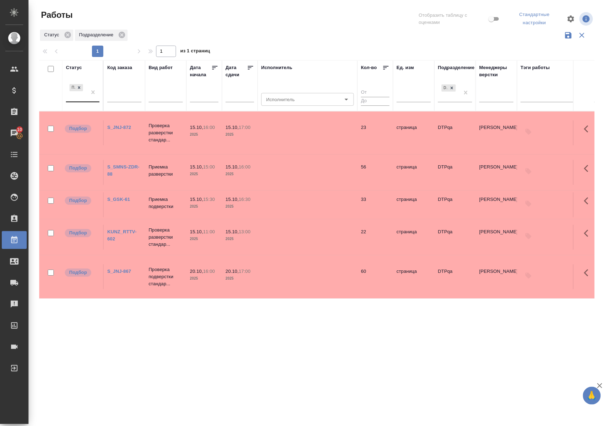
click at [84, 100] on div "Подбор" at bounding box center [76, 92] width 21 height 19
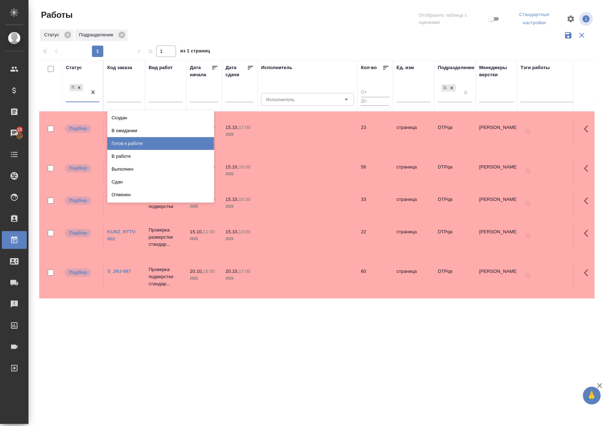
click at [120, 144] on div "Готов к работе" at bounding box center [160, 143] width 107 height 13
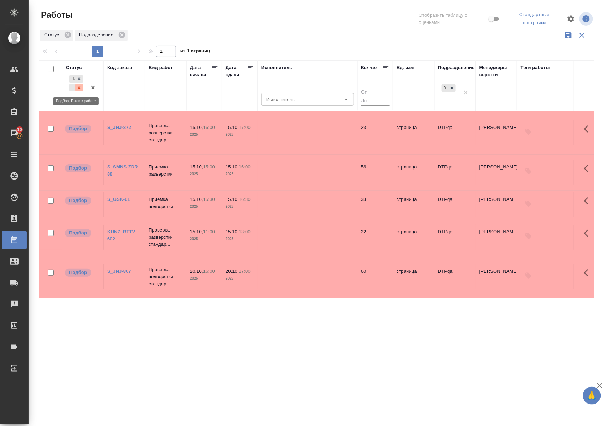
click at [79, 89] on icon at bounding box center [79, 87] width 2 height 2
click at [80, 99] on div "Подбор" at bounding box center [76, 92] width 21 height 19
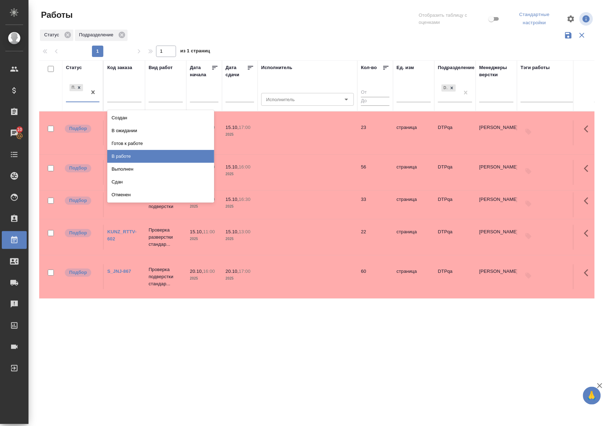
click at [122, 154] on div "В работе" at bounding box center [160, 156] width 107 height 13
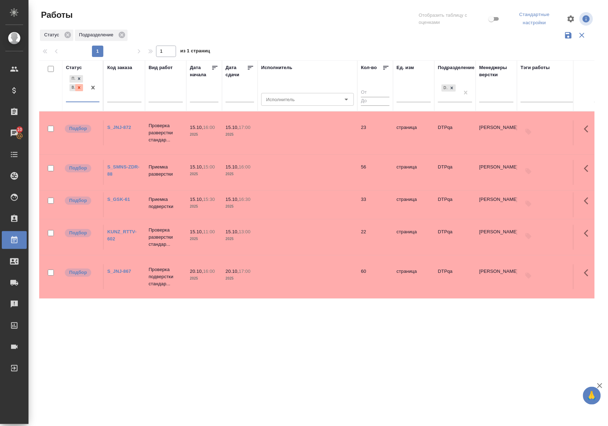
click at [78, 89] on icon at bounding box center [79, 87] width 2 height 2
click at [74, 66] on div "Статус" at bounding box center [74, 67] width 16 height 7
